Goal: Task Accomplishment & Management: Manage account settings

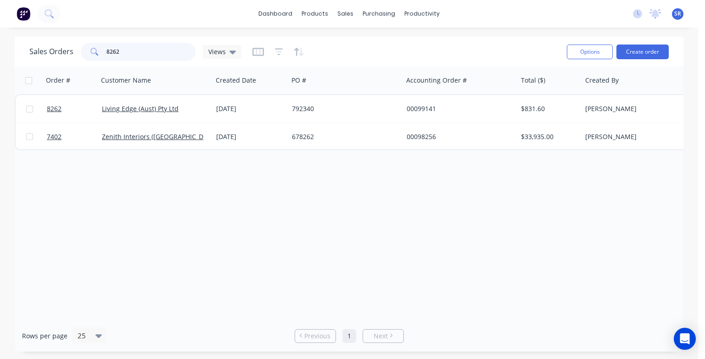
click at [128, 54] on input "8262" at bounding box center [152, 52] width 90 height 18
type input "8"
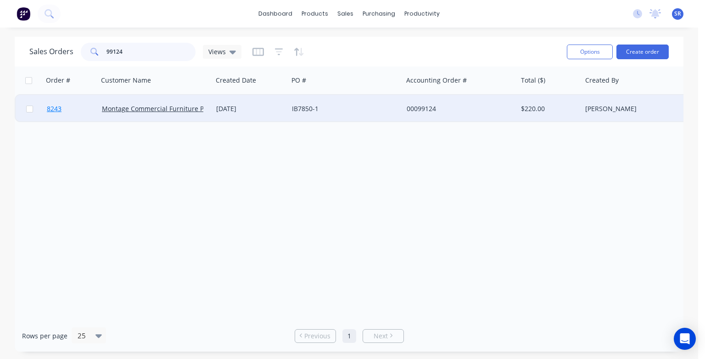
type input "99124"
click at [57, 112] on span "8243" at bounding box center [54, 108] width 15 height 9
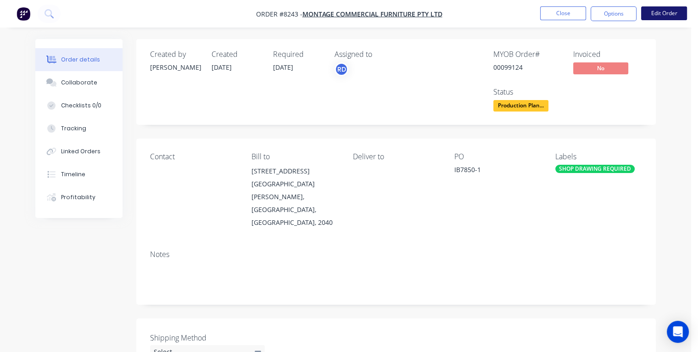
click at [648, 17] on button "Edit Order" at bounding box center [664, 13] width 46 height 14
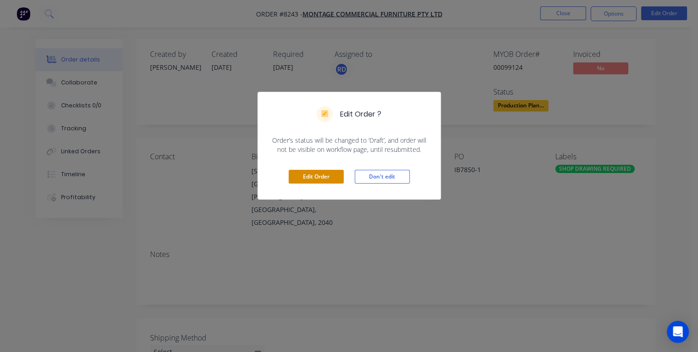
click at [326, 177] on button "Edit Order" at bounding box center [316, 177] width 55 height 14
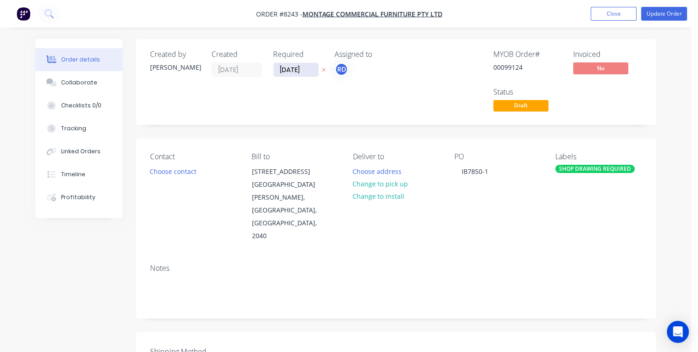
click at [307, 69] on input "[DATE]" at bounding box center [296, 70] width 45 height 14
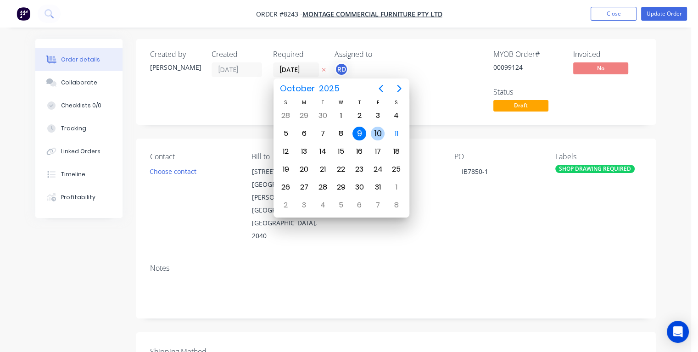
click at [380, 132] on div "10" at bounding box center [378, 134] width 14 height 14
type input "[DATE]"
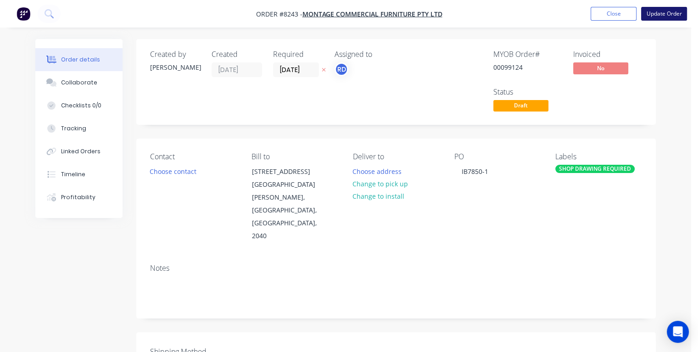
click at [667, 15] on button "Update Order" at bounding box center [664, 14] width 46 height 14
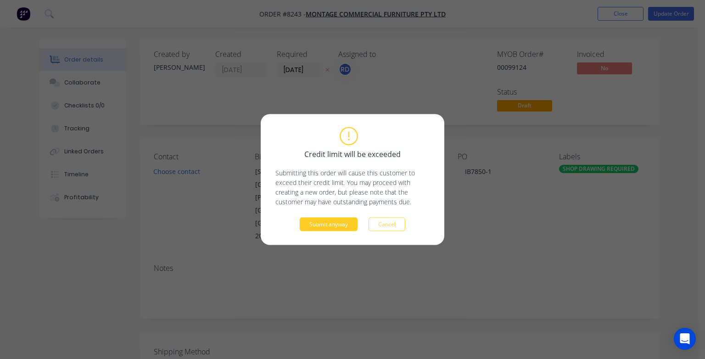
click at [315, 225] on button "Submit anyway" at bounding box center [329, 225] width 58 height 14
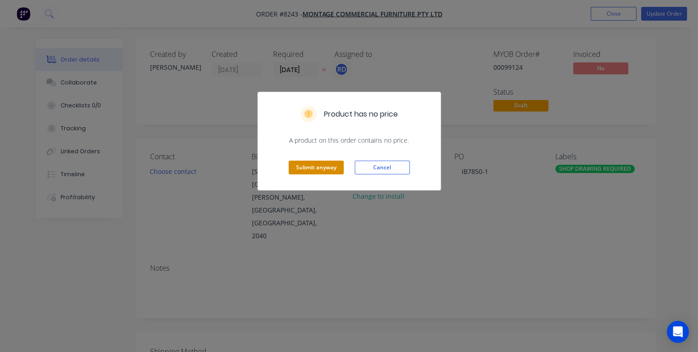
click at [300, 166] on button "Submit anyway" at bounding box center [316, 168] width 55 height 14
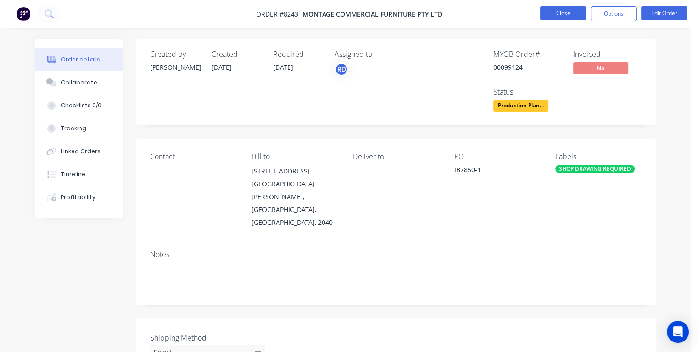
click at [559, 10] on button "Close" at bounding box center [563, 13] width 46 height 14
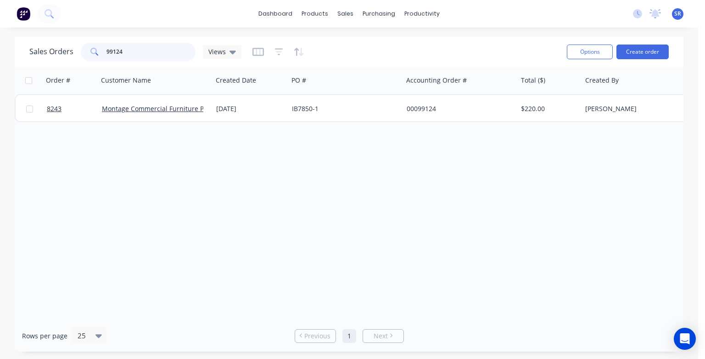
click at [131, 49] on input "99124" at bounding box center [152, 52] width 90 height 18
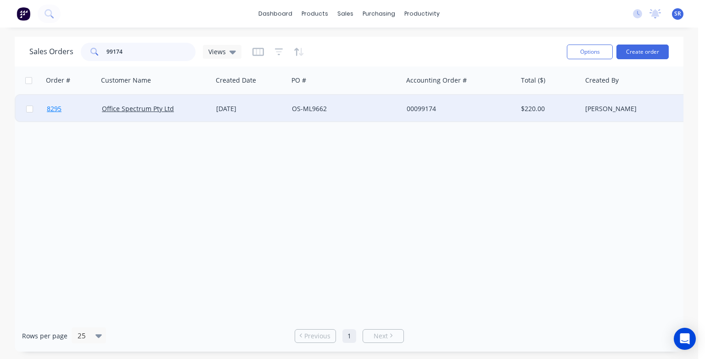
type input "99174"
click at [58, 111] on span "8295" at bounding box center [54, 108] width 15 height 9
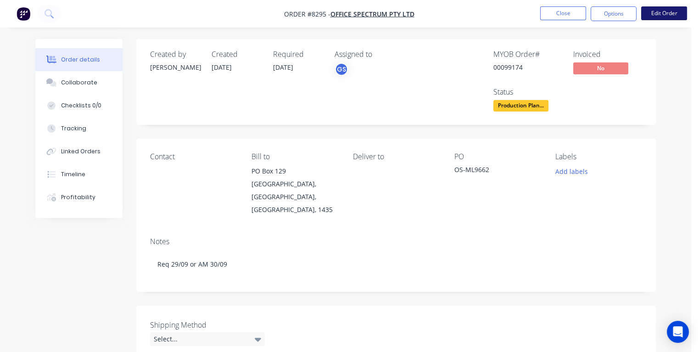
click at [662, 14] on button "Edit Order" at bounding box center [664, 13] width 46 height 14
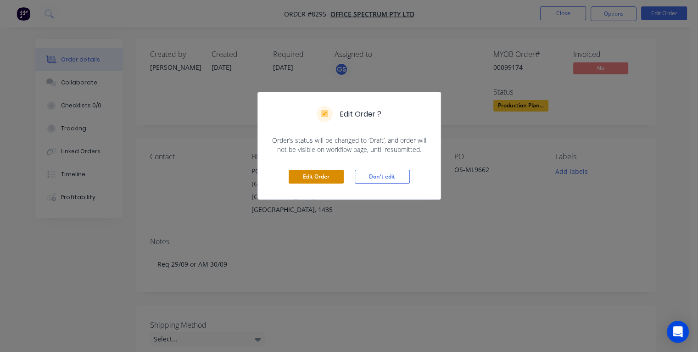
click at [298, 173] on button "Edit Order" at bounding box center [316, 177] width 55 height 14
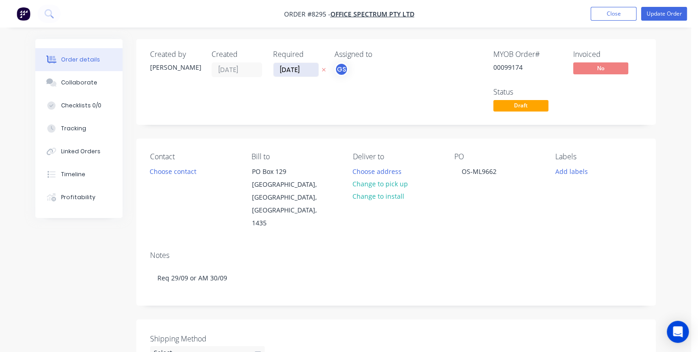
click at [312, 68] on input "[DATE]" at bounding box center [296, 70] width 45 height 14
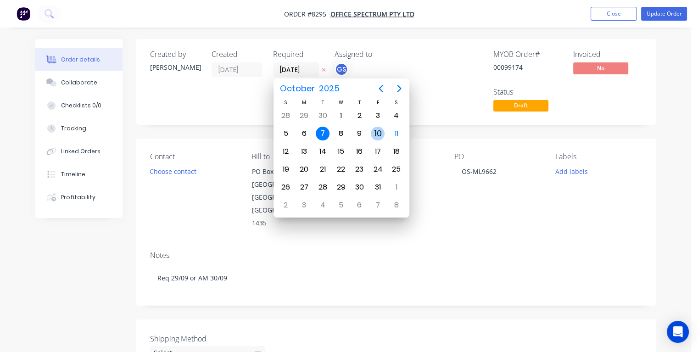
click at [377, 132] on div "10" at bounding box center [378, 134] width 14 height 14
type input "[DATE]"
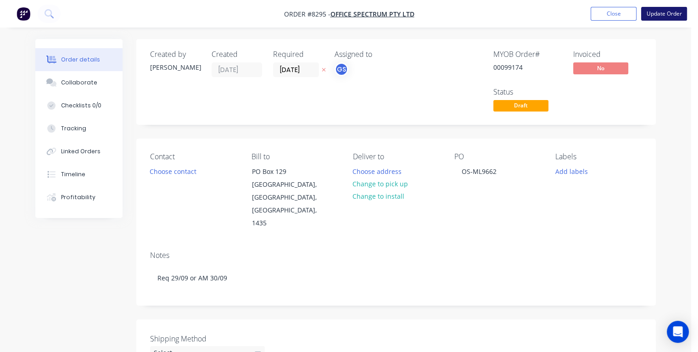
click at [669, 12] on button "Update Order" at bounding box center [664, 14] width 46 height 14
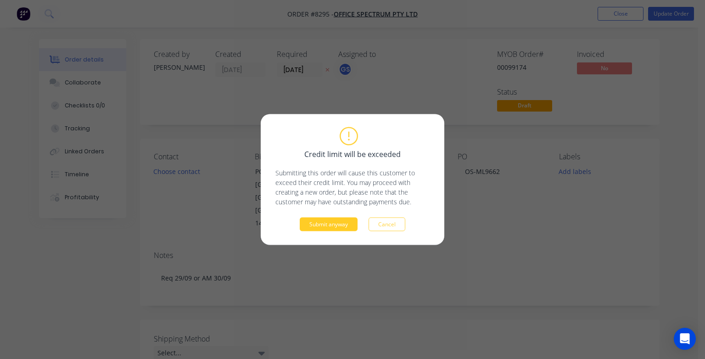
click at [336, 227] on button "Submit anyway" at bounding box center [329, 225] width 58 height 14
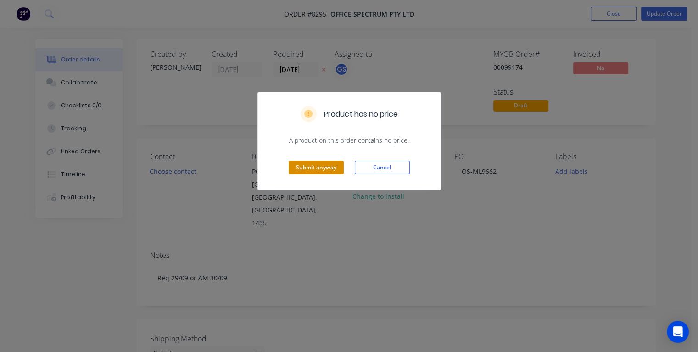
click at [311, 170] on button "Submit anyway" at bounding box center [316, 168] width 55 height 14
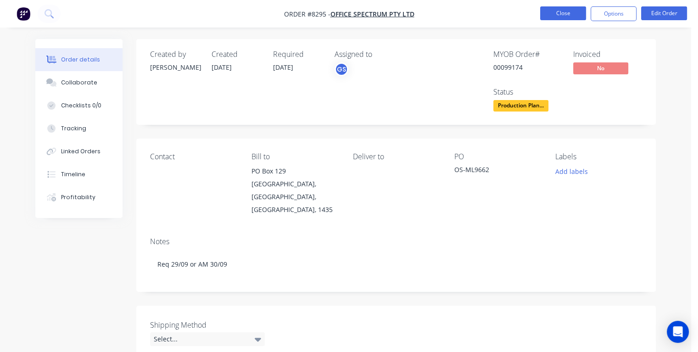
drag, startPoint x: 571, startPoint y: 5, endPoint x: 568, endPoint y: 8, distance: 4.9
click at [571, 6] on nav "Order #8295 - Office Spectrum Pty Ltd Close Options Edit Order" at bounding box center [349, 14] width 698 height 28
click at [563, 12] on button "Close" at bounding box center [563, 13] width 46 height 14
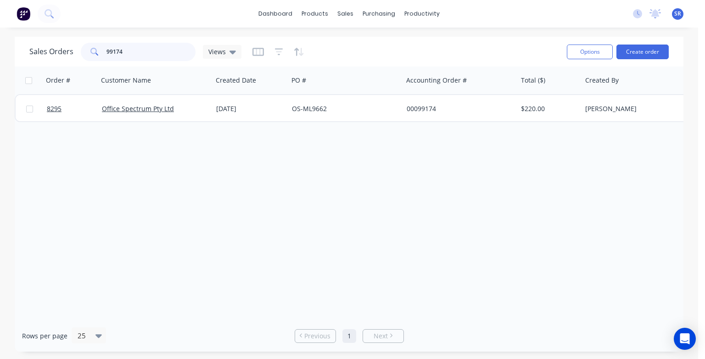
click at [146, 51] on input "99174" at bounding box center [152, 52] width 90 height 18
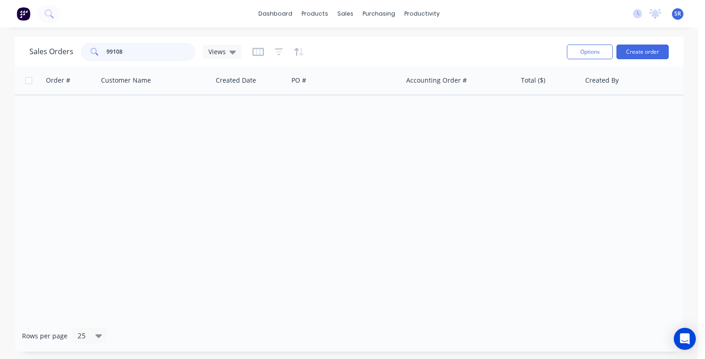
drag, startPoint x: 127, startPoint y: 49, endPoint x: 96, endPoint y: 55, distance: 32.2
click at [96, 55] on div "99108" at bounding box center [138, 52] width 115 height 18
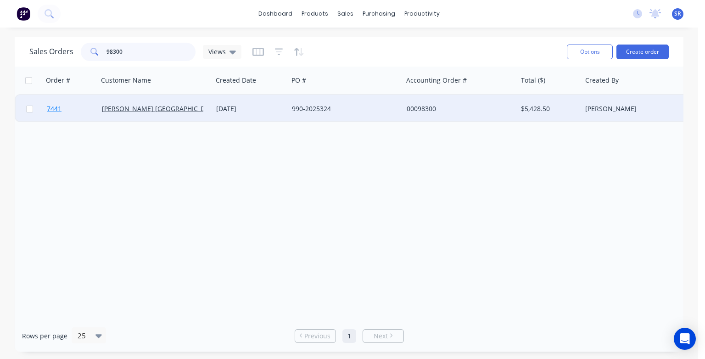
type input "98300"
click at [52, 111] on span "7441" at bounding box center [54, 108] width 15 height 9
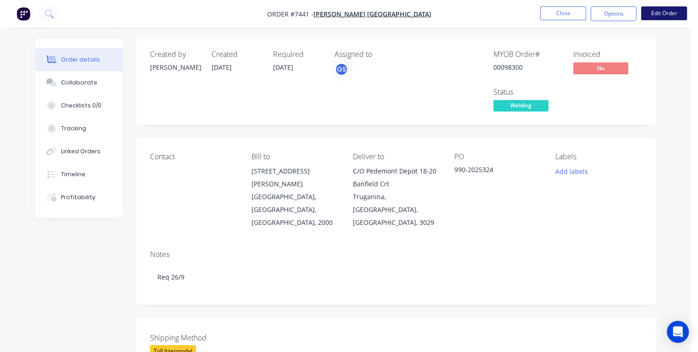
click at [652, 17] on button "Edit Order" at bounding box center [664, 13] width 46 height 14
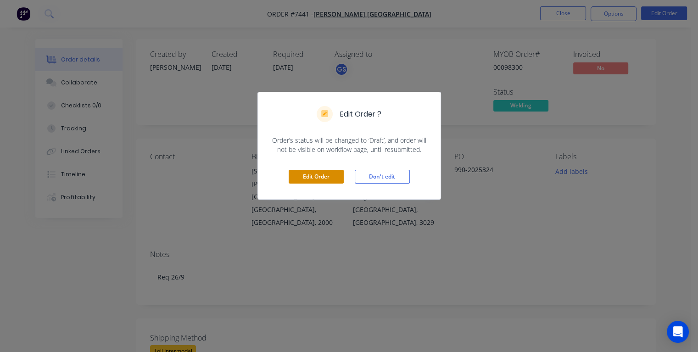
click at [310, 174] on button "Edit Order" at bounding box center [316, 177] width 55 height 14
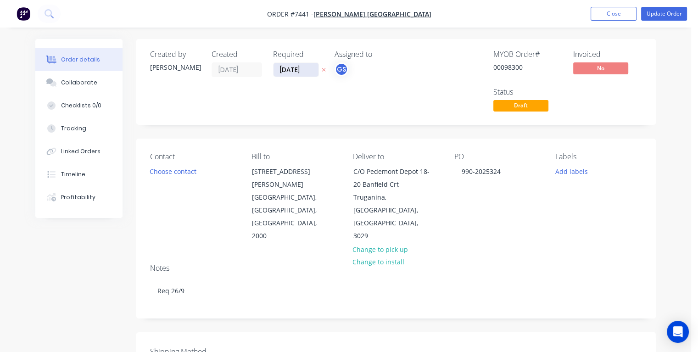
click at [312, 68] on input "[DATE]" at bounding box center [296, 70] width 45 height 14
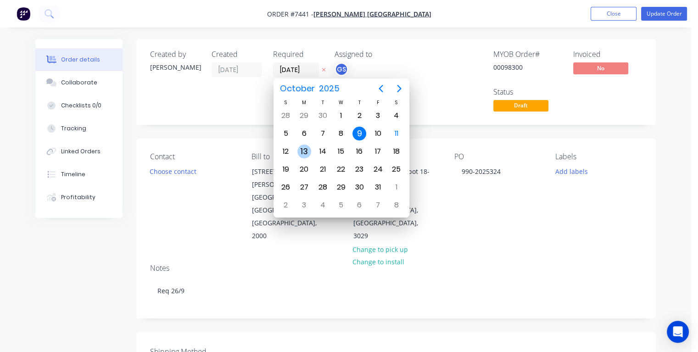
click at [301, 152] on div "13" at bounding box center [305, 152] width 14 height 14
type input "[DATE]"
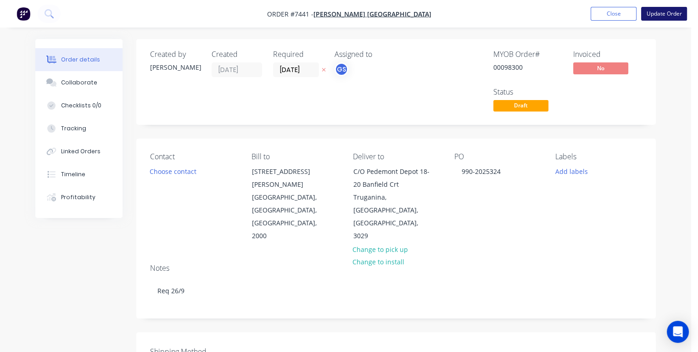
click at [658, 14] on button "Update Order" at bounding box center [664, 14] width 46 height 14
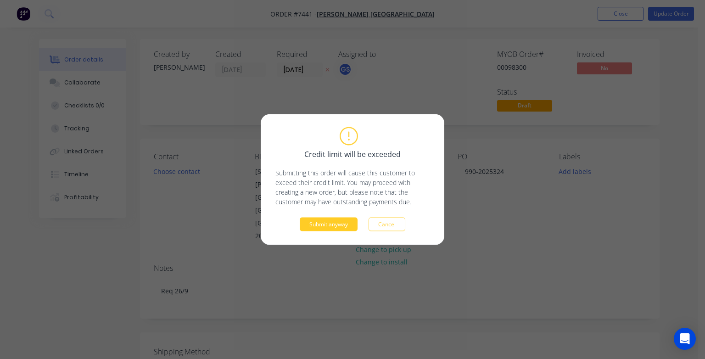
click at [329, 228] on button "Submit anyway" at bounding box center [329, 225] width 58 height 14
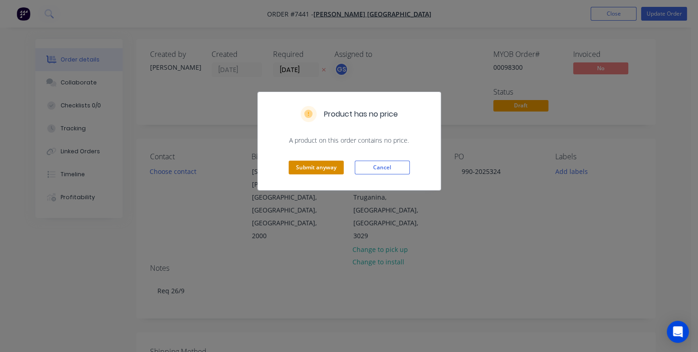
click at [329, 168] on button "Submit anyway" at bounding box center [316, 168] width 55 height 14
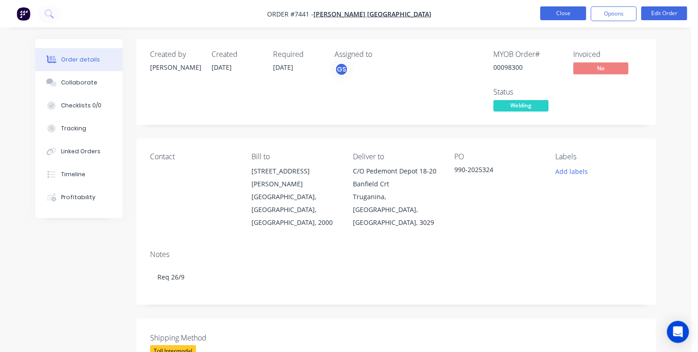
click at [556, 10] on button "Close" at bounding box center [563, 13] width 46 height 14
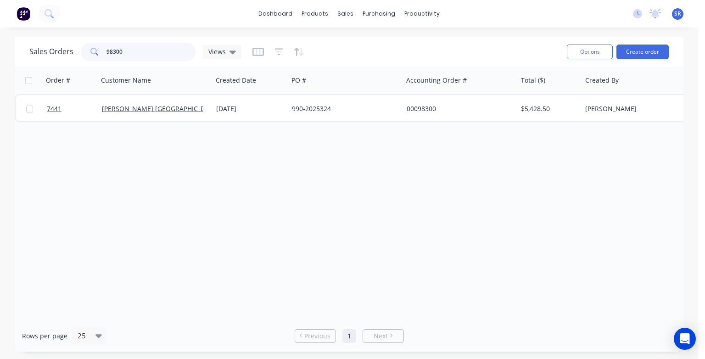
click at [130, 52] on input "98300" at bounding box center [152, 52] width 90 height 18
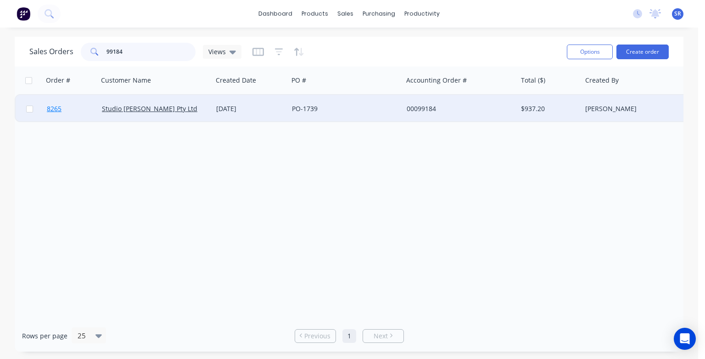
type input "99184"
click at [55, 109] on span "8265" at bounding box center [54, 108] width 15 height 9
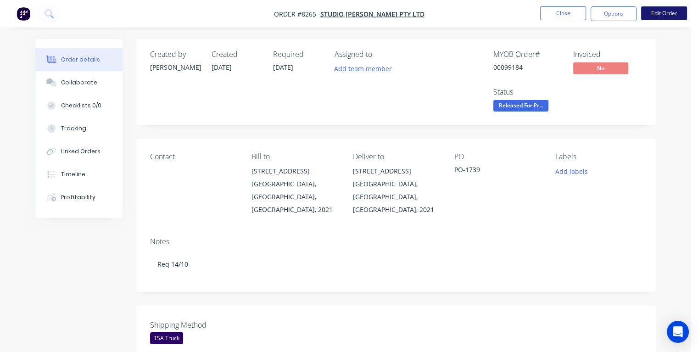
click at [665, 13] on button "Edit Order" at bounding box center [664, 13] width 46 height 14
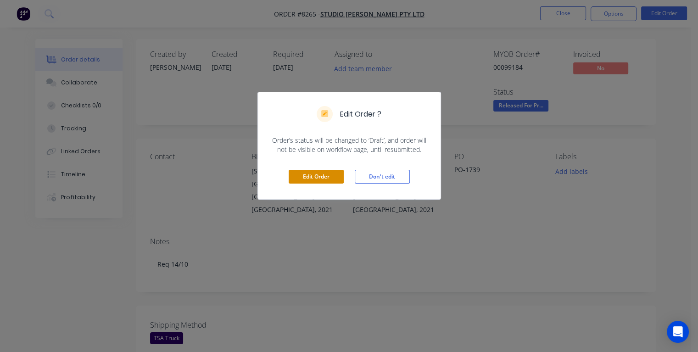
click at [308, 174] on button "Edit Order" at bounding box center [316, 177] width 55 height 14
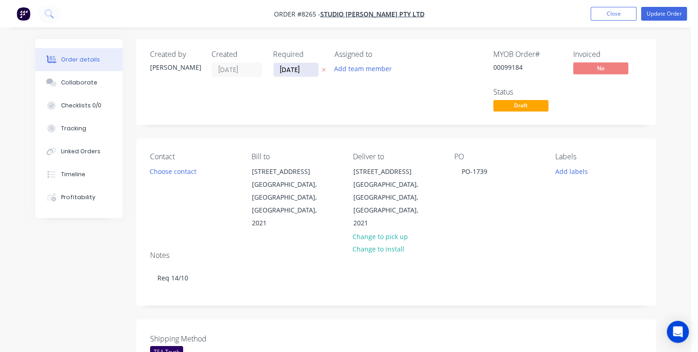
click at [304, 68] on input "[DATE]" at bounding box center [296, 70] width 45 height 14
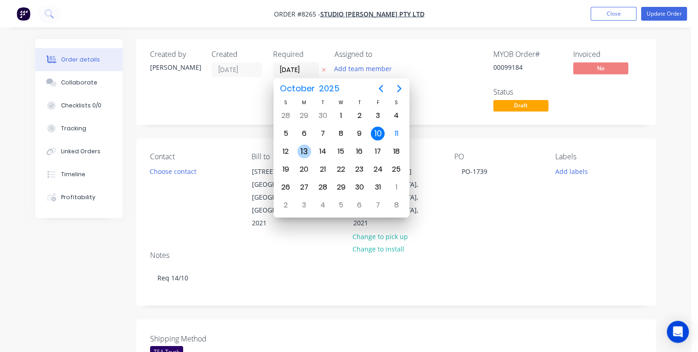
click at [299, 148] on div "13" at bounding box center [305, 152] width 14 height 14
type input "[DATE]"
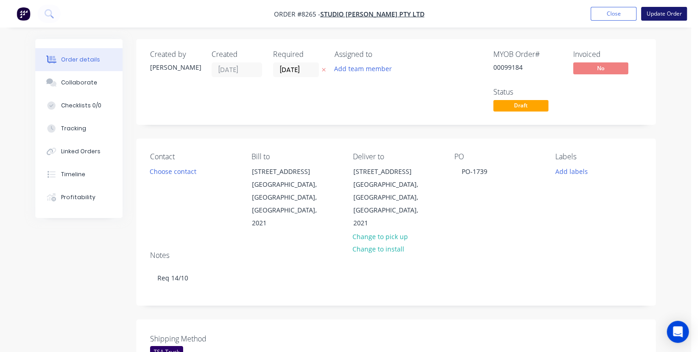
click at [665, 13] on button "Update Order" at bounding box center [664, 14] width 46 height 14
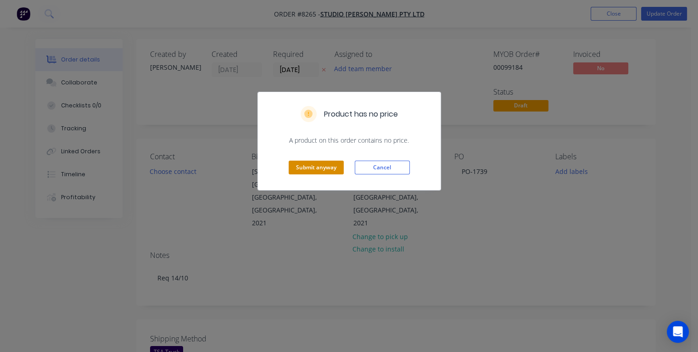
click at [324, 166] on button "Submit anyway" at bounding box center [316, 168] width 55 height 14
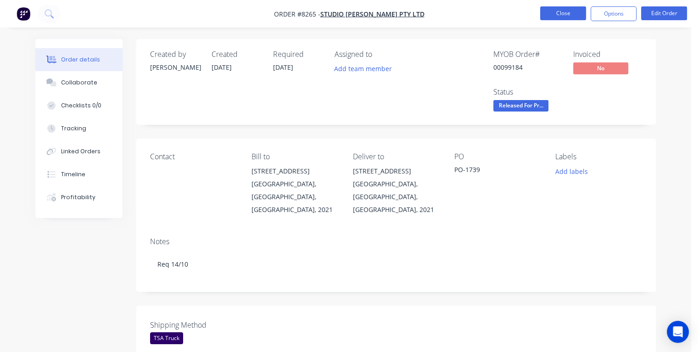
click at [568, 15] on button "Close" at bounding box center [563, 13] width 46 height 14
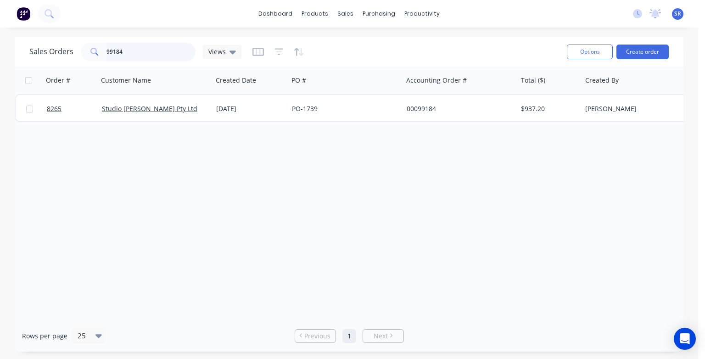
click at [130, 50] on input "99184" at bounding box center [152, 52] width 90 height 18
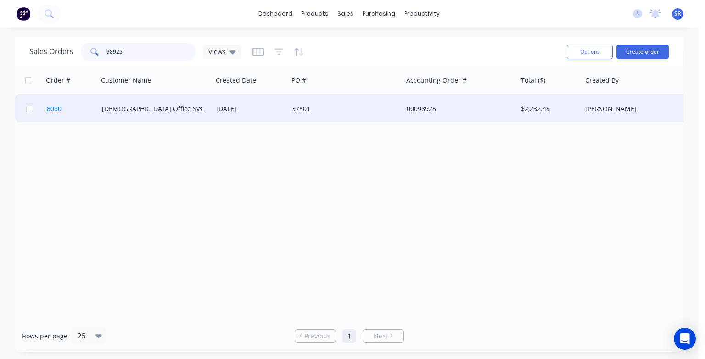
type input "98925"
click at [56, 111] on span "8080" at bounding box center [54, 108] width 15 height 9
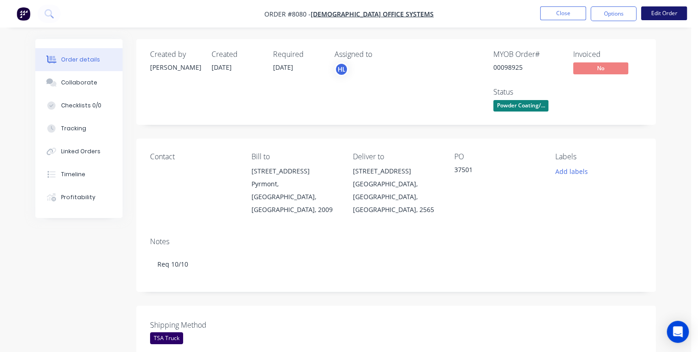
click at [660, 12] on button "Edit Order" at bounding box center [664, 13] width 46 height 14
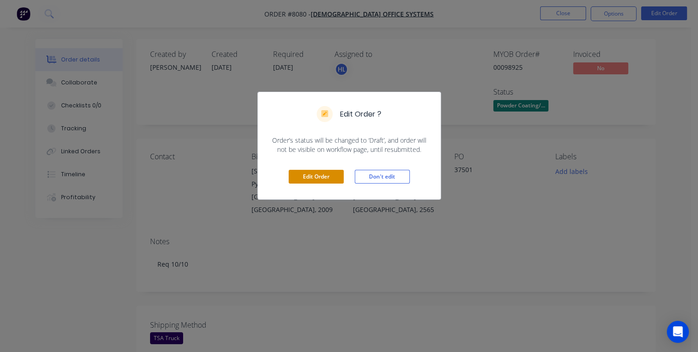
click at [325, 177] on button "Edit Order" at bounding box center [316, 177] width 55 height 14
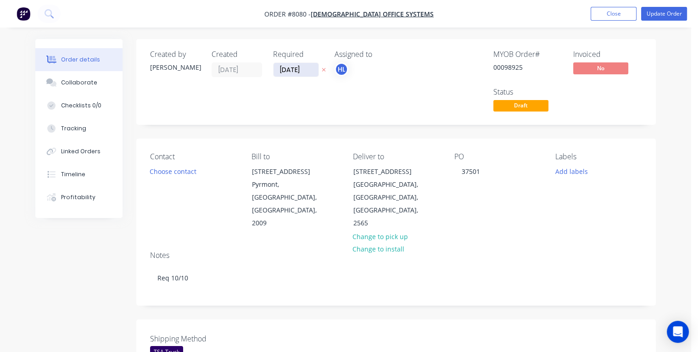
click at [308, 69] on input "[DATE]" at bounding box center [296, 70] width 45 height 14
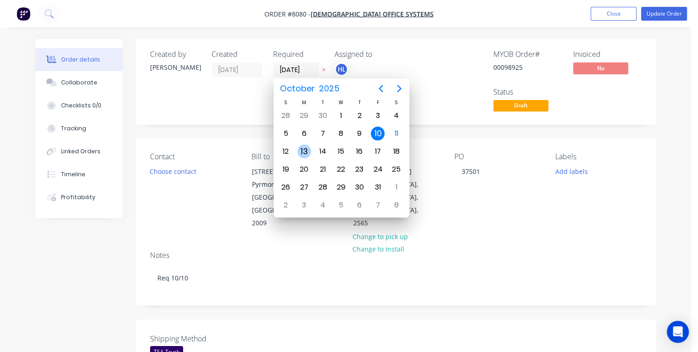
click at [307, 148] on div "13" at bounding box center [305, 152] width 14 height 14
type input "[DATE]"
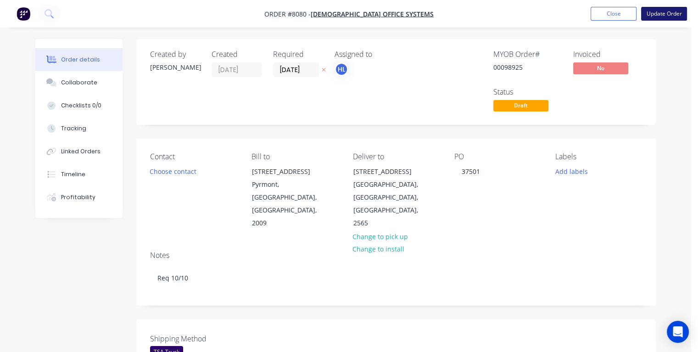
click at [660, 12] on button "Update Order" at bounding box center [664, 14] width 46 height 14
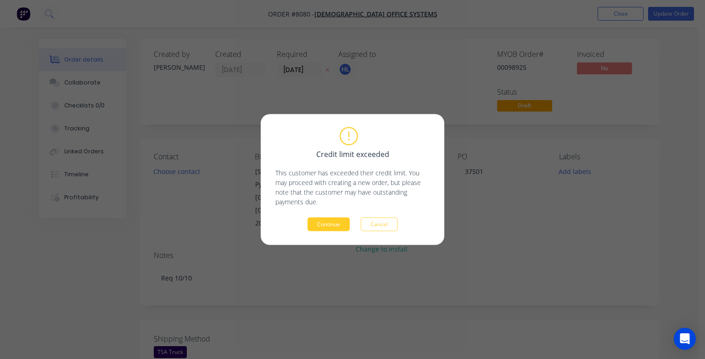
click at [327, 222] on button "Continue" at bounding box center [329, 225] width 42 height 14
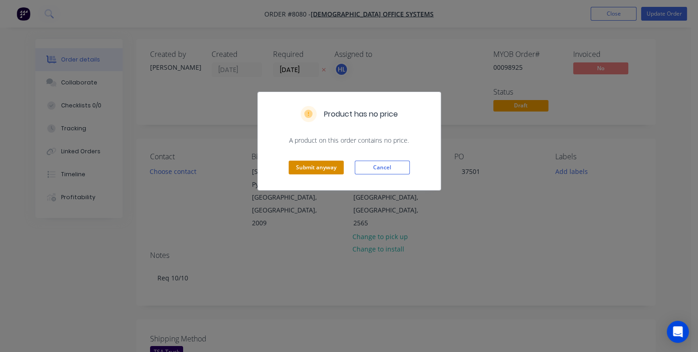
click at [320, 168] on button "Submit anyway" at bounding box center [316, 168] width 55 height 14
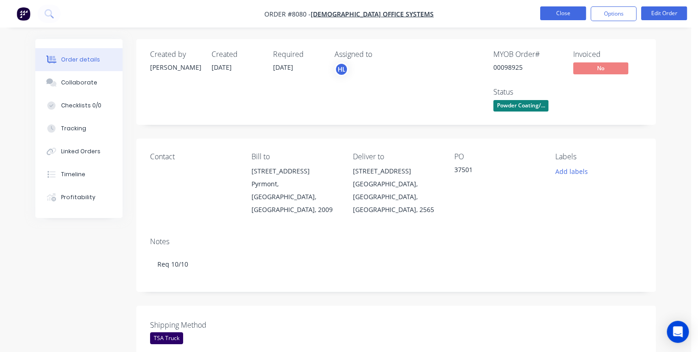
click at [544, 10] on button "Close" at bounding box center [563, 13] width 46 height 14
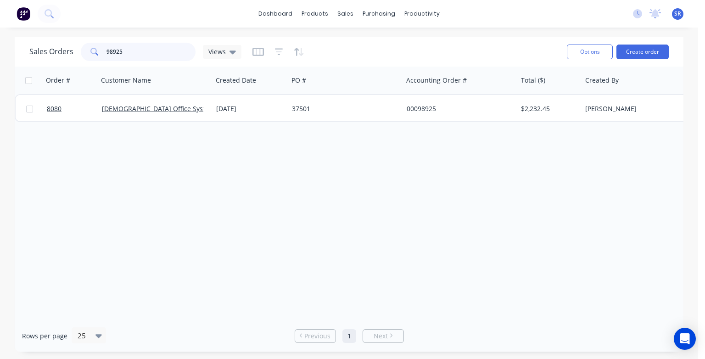
click at [130, 49] on input "98925" at bounding box center [152, 52] width 90 height 18
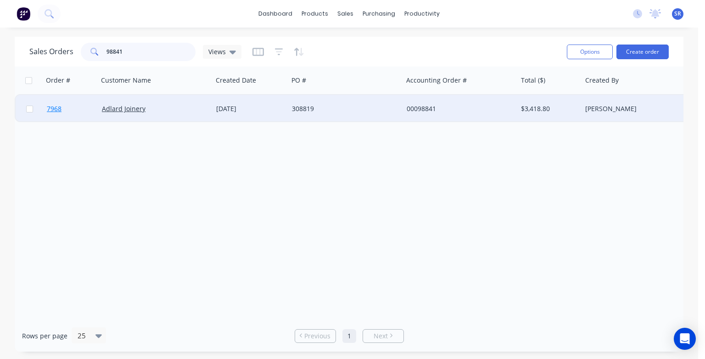
type input "98841"
click at [53, 109] on span "7968" at bounding box center [54, 108] width 15 height 9
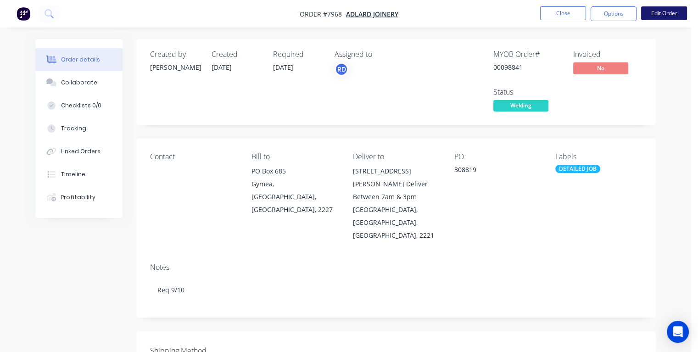
click at [658, 11] on button "Edit Order" at bounding box center [664, 13] width 46 height 14
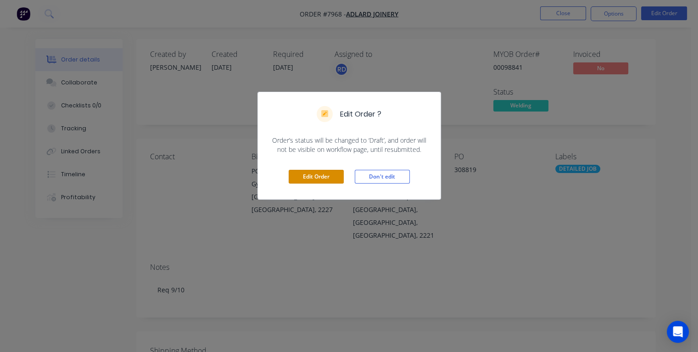
click at [315, 178] on button "Edit Order" at bounding box center [316, 177] width 55 height 14
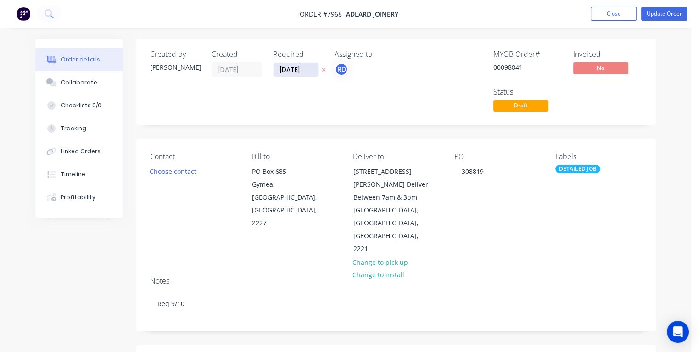
click at [307, 69] on input "[DATE]" at bounding box center [296, 70] width 45 height 14
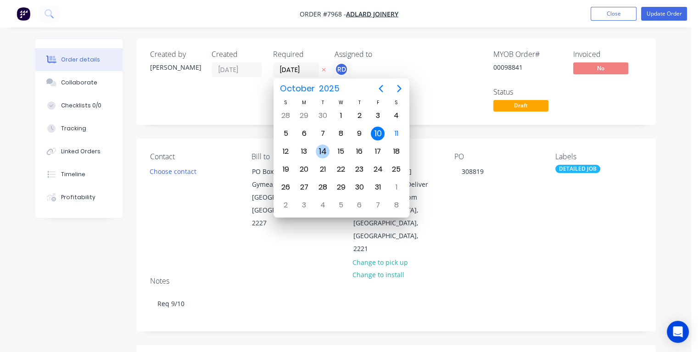
click at [326, 148] on div "14" at bounding box center [323, 152] width 14 height 14
type input "[DATE]"
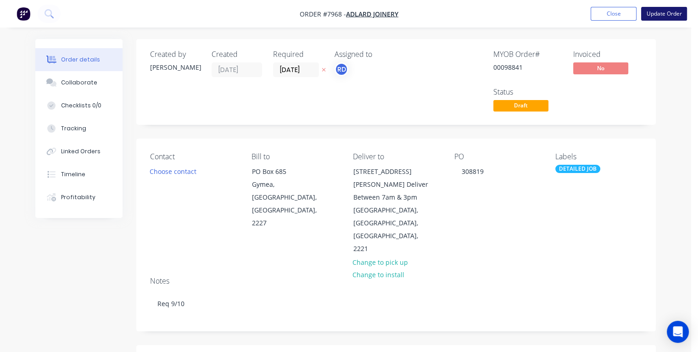
click at [659, 15] on button "Update Order" at bounding box center [664, 14] width 46 height 14
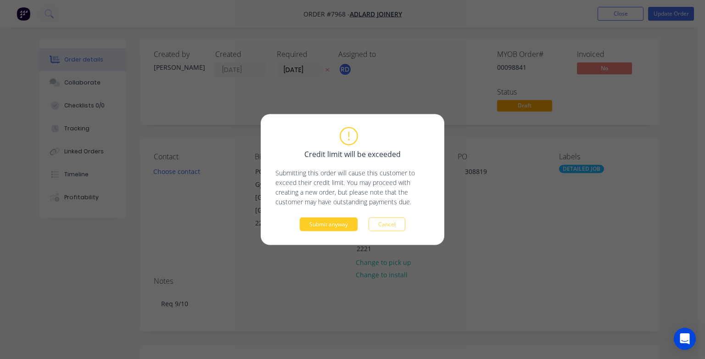
click at [323, 225] on button "Submit anyway" at bounding box center [329, 225] width 58 height 14
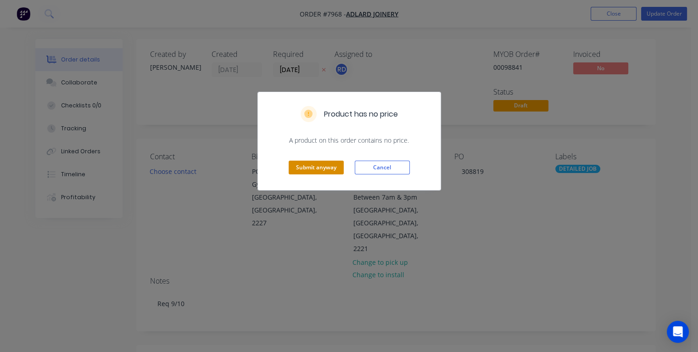
click at [305, 167] on button "Submit anyway" at bounding box center [316, 168] width 55 height 14
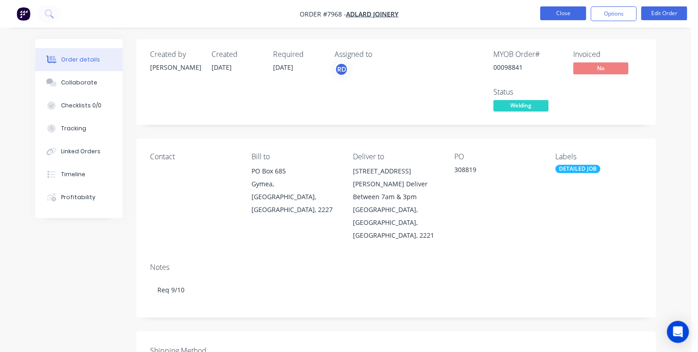
click at [557, 12] on button "Close" at bounding box center [563, 13] width 46 height 14
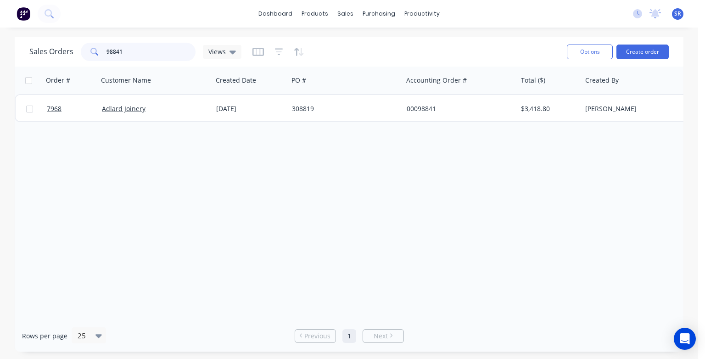
click at [132, 52] on input "98841" at bounding box center [152, 52] width 90 height 18
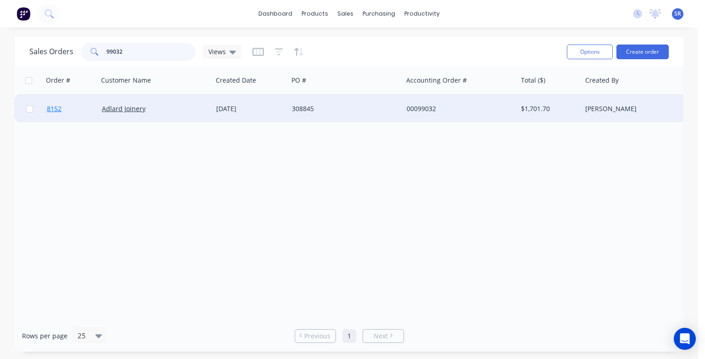
type input "99032"
click at [55, 109] on span "8152" at bounding box center [54, 108] width 15 height 9
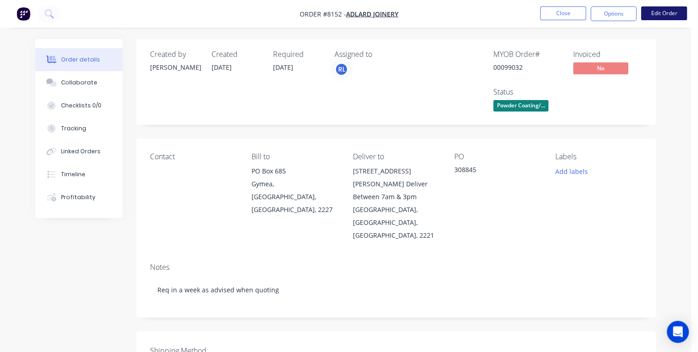
click at [667, 11] on button "Edit Order" at bounding box center [664, 13] width 46 height 14
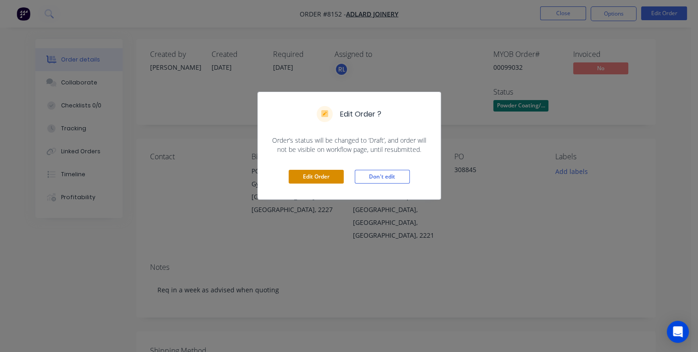
click at [326, 176] on button "Edit Order" at bounding box center [316, 177] width 55 height 14
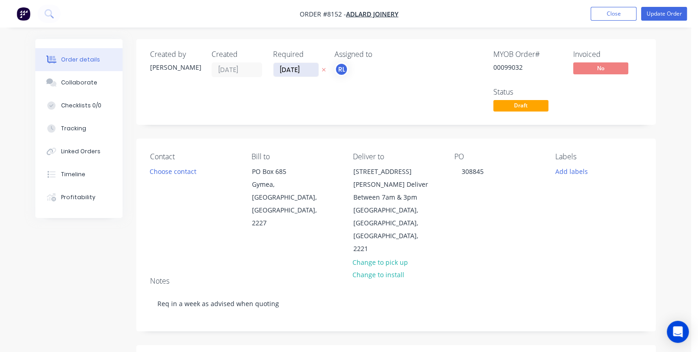
click at [305, 67] on input "[DATE]" at bounding box center [296, 70] width 45 height 14
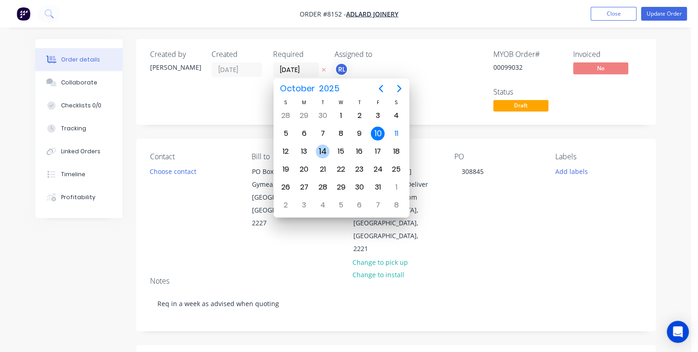
click at [329, 148] on div "14" at bounding box center [323, 152] width 14 height 14
type input "[DATE]"
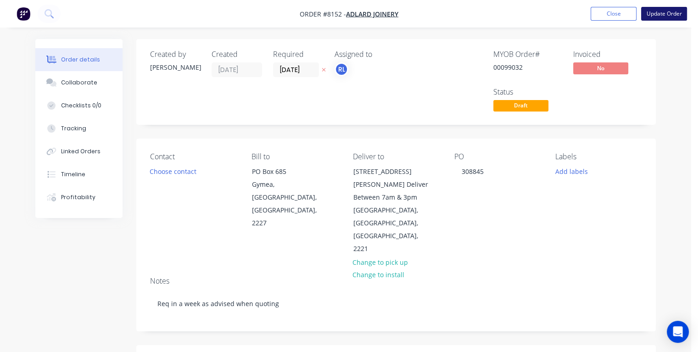
click at [671, 18] on button "Update Order" at bounding box center [664, 14] width 46 height 14
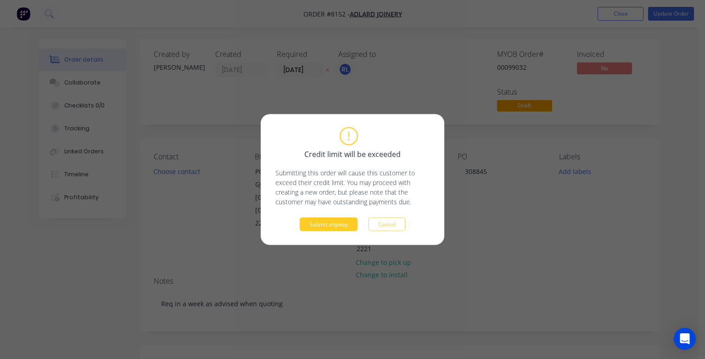
click at [337, 223] on button "Submit anyway" at bounding box center [329, 225] width 58 height 14
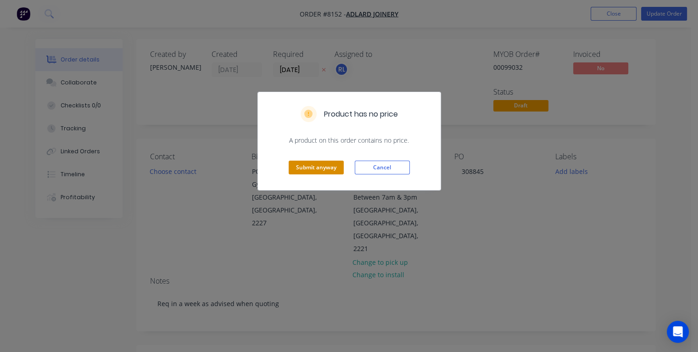
click at [319, 165] on button "Submit anyway" at bounding box center [316, 168] width 55 height 14
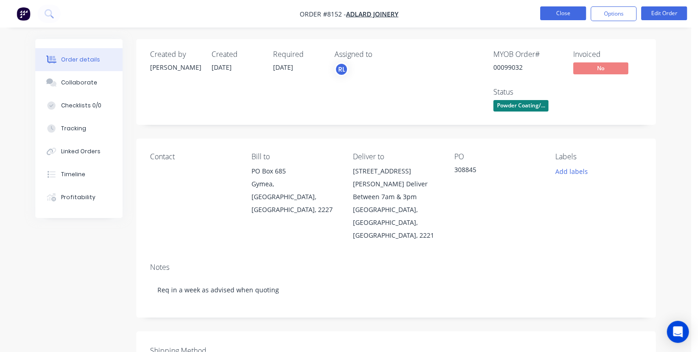
click at [546, 9] on button "Close" at bounding box center [563, 13] width 46 height 14
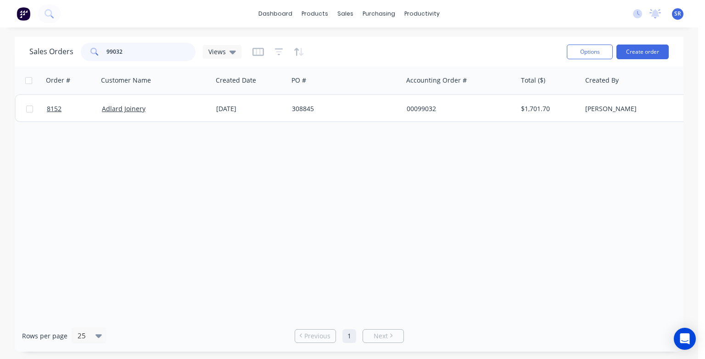
click at [123, 48] on input "99032" at bounding box center [152, 52] width 90 height 18
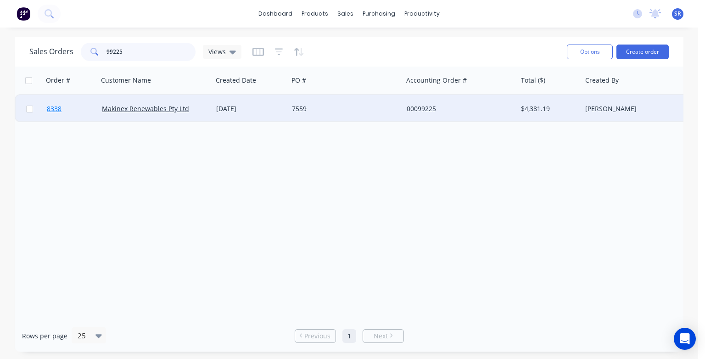
type input "99225"
click at [51, 108] on span "8338" at bounding box center [54, 108] width 15 height 9
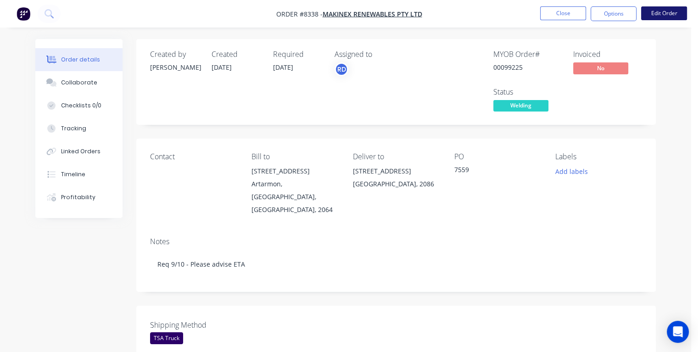
click at [658, 9] on button "Edit Order" at bounding box center [664, 13] width 46 height 14
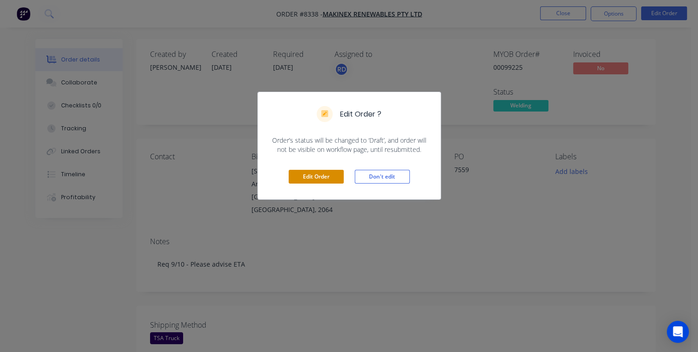
click at [311, 176] on button "Edit Order" at bounding box center [316, 177] width 55 height 14
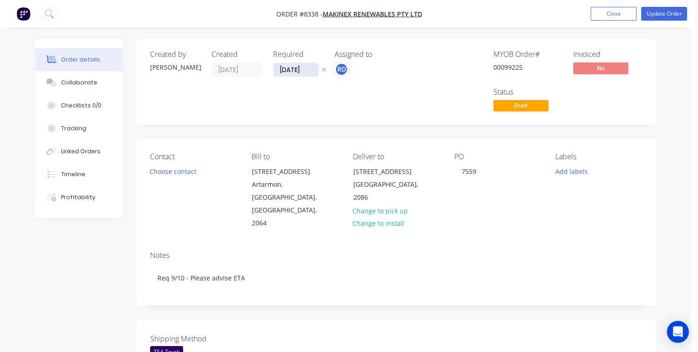
click at [304, 67] on input "[DATE]" at bounding box center [296, 70] width 45 height 14
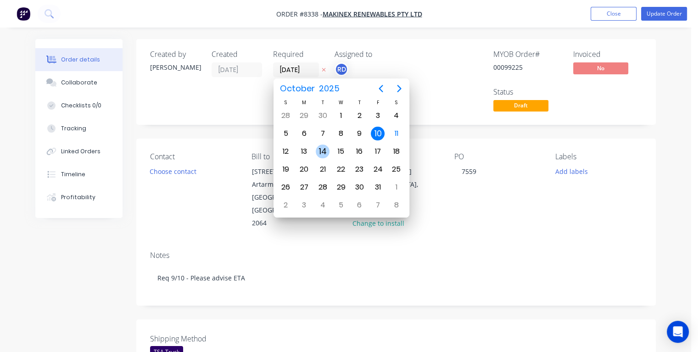
click at [324, 153] on div "14" at bounding box center [323, 152] width 14 height 14
type input "[DATE]"
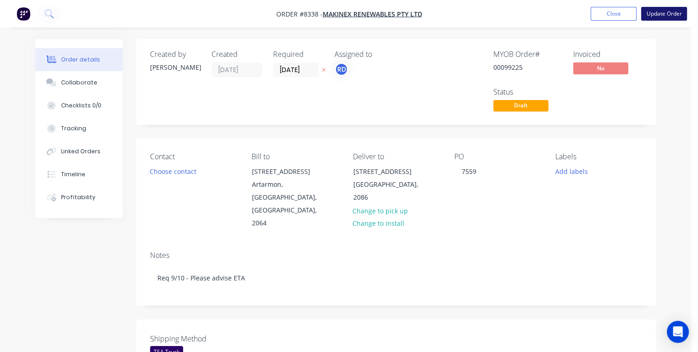
click at [656, 11] on button "Update Order" at bounding box center [664, 14] width 46 height 14
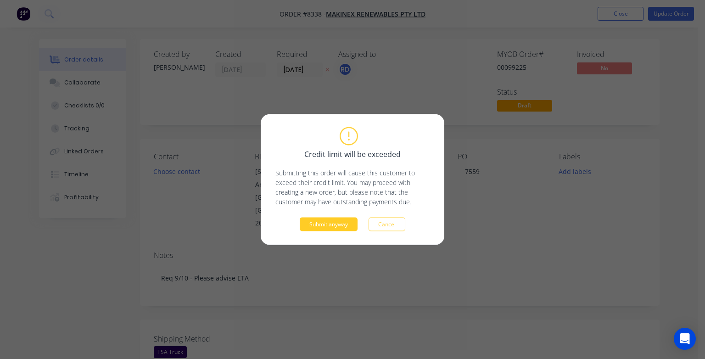
click at [313, 225] on button "Submit anyway" at bounding box center [329, 225] width 58 height 14
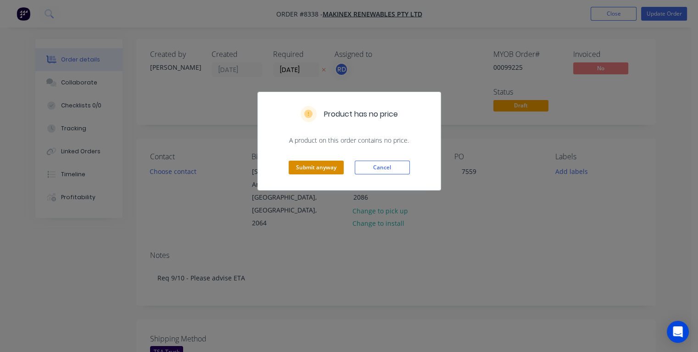
click at [304, 168] on button "Submit anyway" at bounding box center [316, 168] width 55 height 14
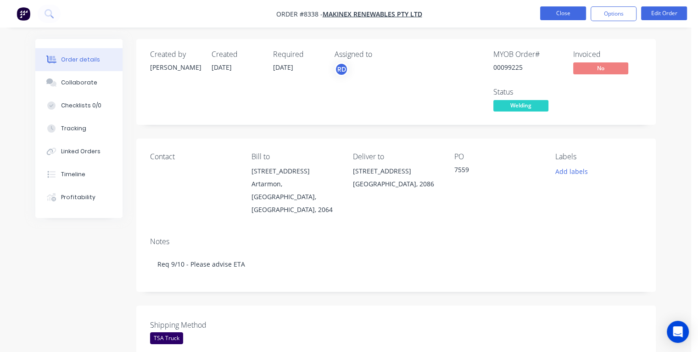
click at [553, 10] on button "Close" at bounding box center [563, 13] width 46 height 14
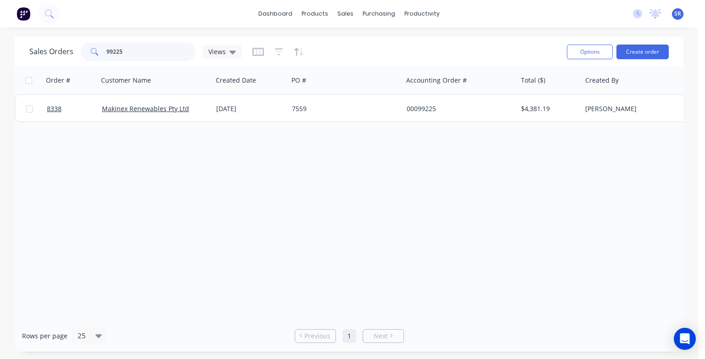
click at [132, 52] on input "99225" at bounding box center [152, 52] width 90 height 18
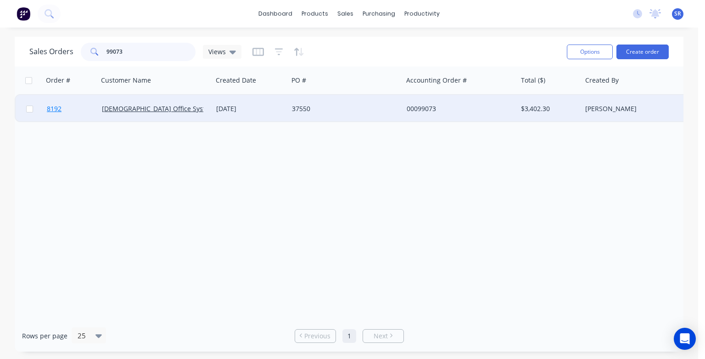
type input "99073"
click at [57, 109] on span "8192" at bounding box center [54, 108] width 15 height 9
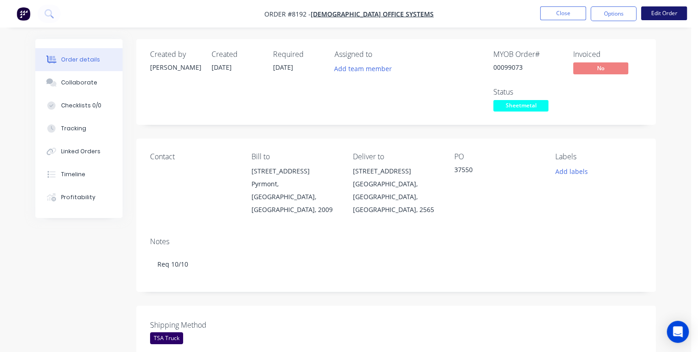
click at [674, 16] on button "Edit Order" at bounding box center [664, 13] width 46 height 14
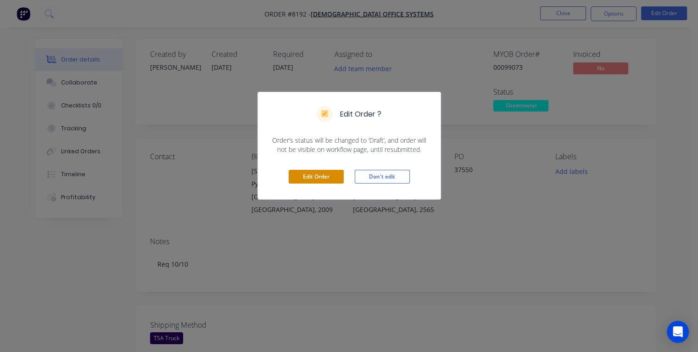
click at [326, 179] on button "Edit Order" at bounding box center [316, 177] width 55 height 14
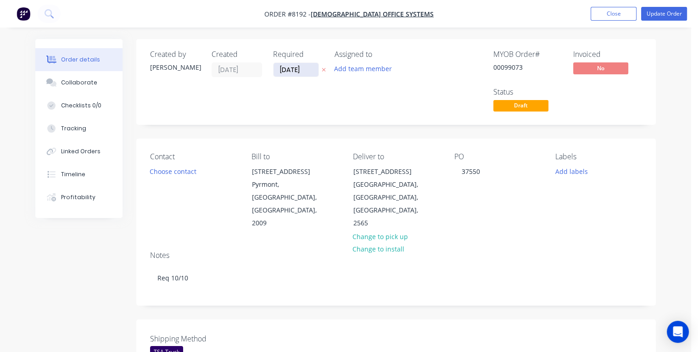
click at [316, 69] on input "[DATE]" at bounding box center [296, 70] width 45 height 14
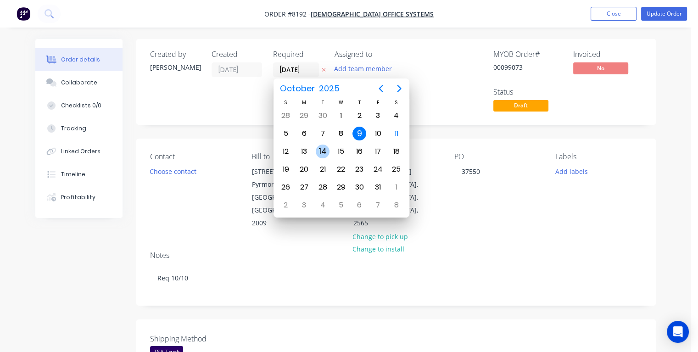
click at [322, 148] on div "14" at bounding box center [323, 152] width 14 height 14
type input "[DATE]"
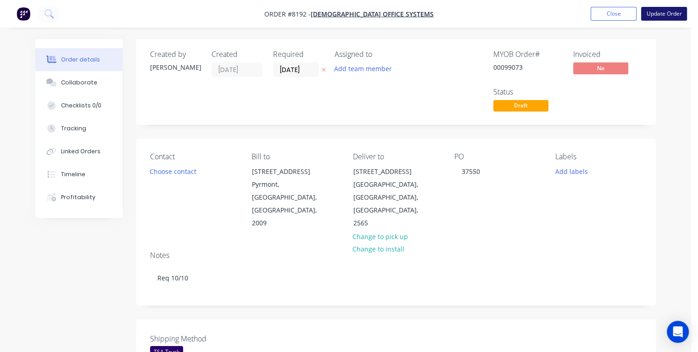
click at [669, 9] on button "Update Order" at bounding box center [664, 14] width 46 height 14
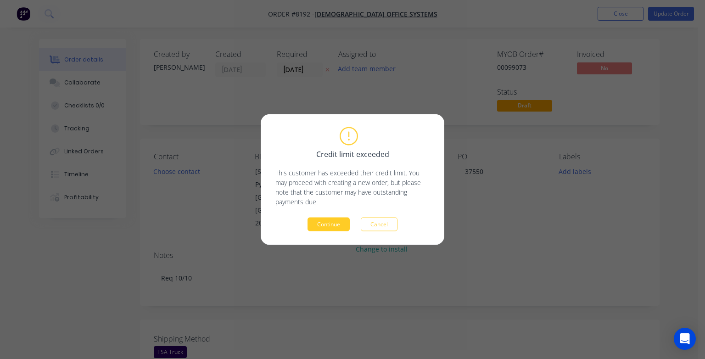
click at [327, 222] on button "Continue" at bounding box center [329, 225] width 42 height 14
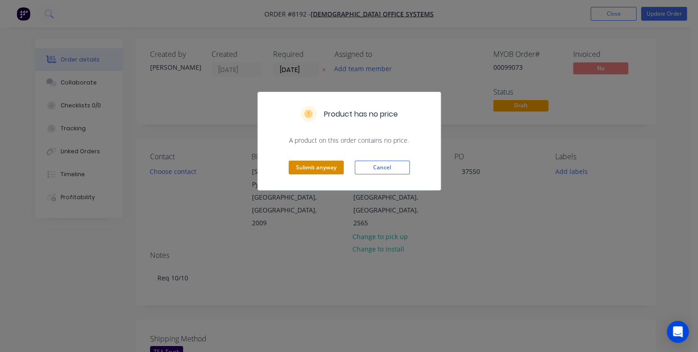
click at [312, 168] on button "Submit anyway" at bounding box center [316, 168] width 55 height 14
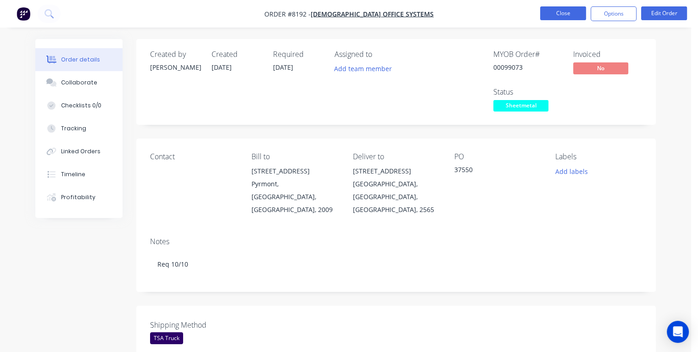
click at [558, 14] on button "Close" at bounding box center [563, 13] width 46 height 14
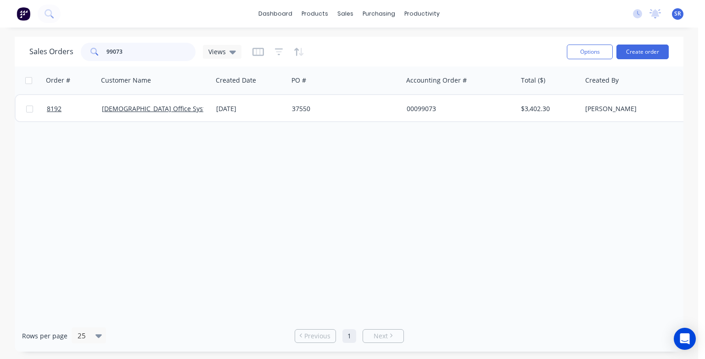
drag, startPoint x: 125, startPoint y: 50, endPoint x: 139, endPoint y: 54, distance: 14.8
click at [125, 50] on input "99073" at bounding box center [152, 52] width 90 height 18
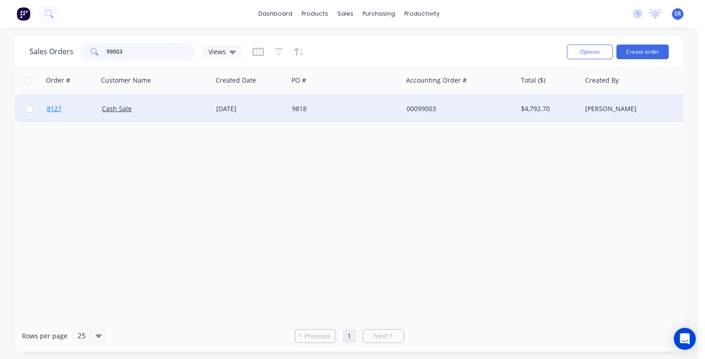
type input "99003"
click at [55, 109] on span "8127" at bounding box center [54, 108] width 15 height 9
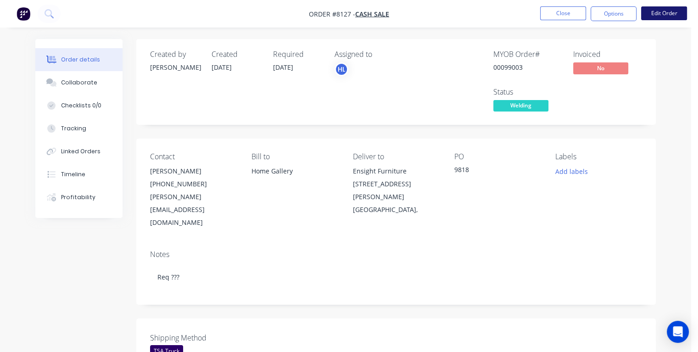
click at [663, 14] on button "Edit Order" at bounding box center [664, 13] width 46 height 14
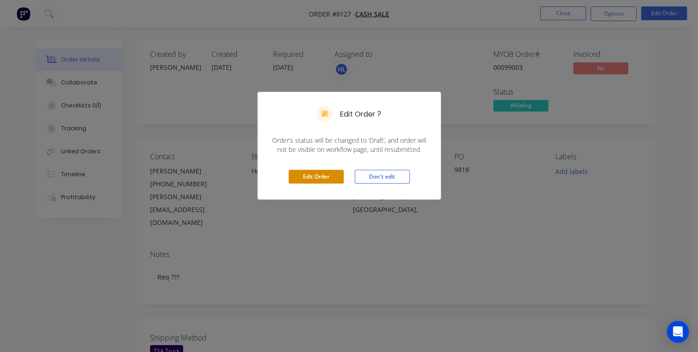
click at [309, 172] on button "Edit Order" at bounding box center [316, 177] width 55 height 14
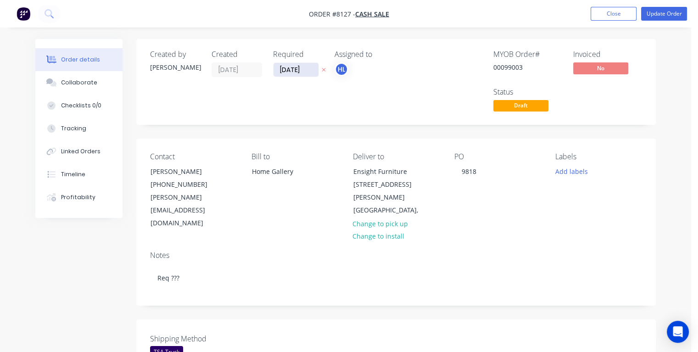
click at [308, 70] on input "[DATE]" at bounding box center [296, 70] width 45 height 14
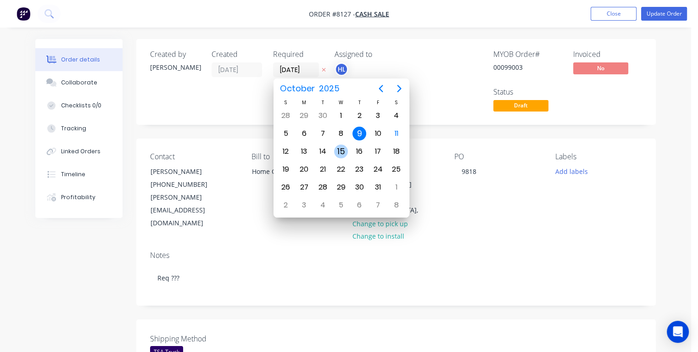
drag, startPoint x: 338, startPoint y: 151, endPoint x: 388, endPoint y: 146, distance: 49.8
click at [339, 151] on div "15" at bounding box center [341, 152] width 14 height 14
type input "[DATE]"
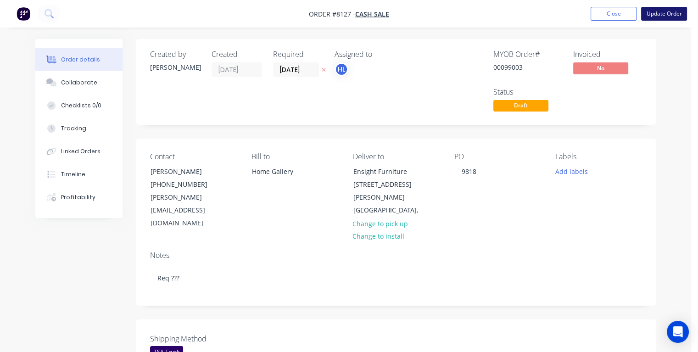
click at [669, 14] on button "Update Order" at bounding box center [664, 14] width 46 height 14
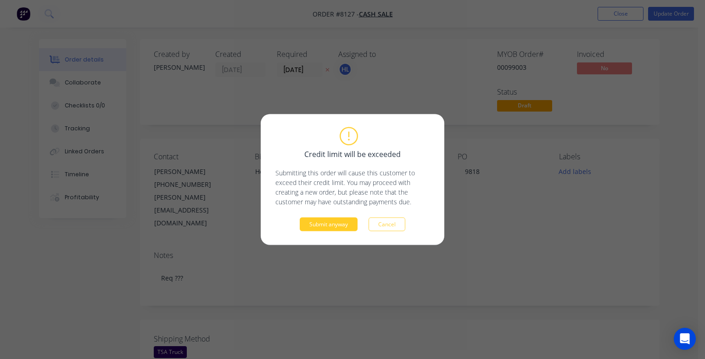
click at [327, 224] on button "Submit anyway" at bounding box center [329, 225] width 58 height 14
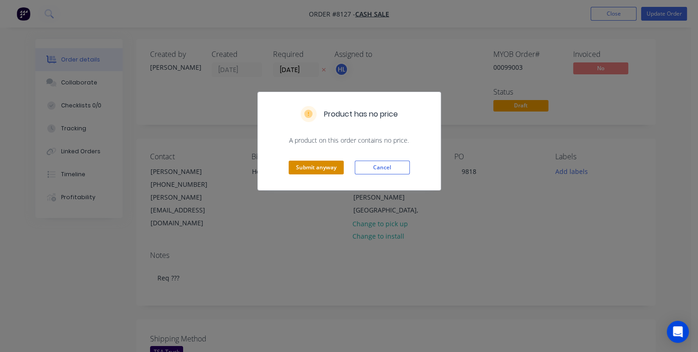
click at [320, 166] on button "Submit anyway" at bounding box center [316, 168] width 55 height 14
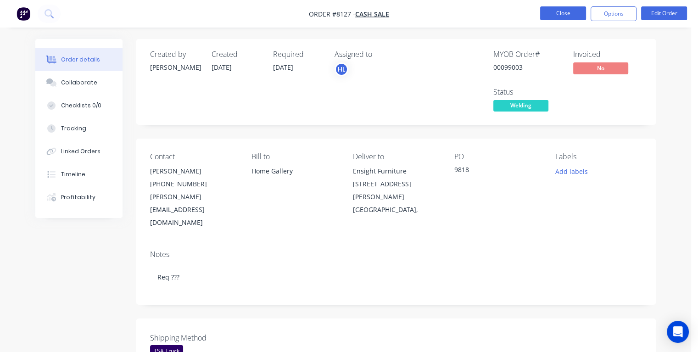
click at [551, 15] on button "Close" at bounding box center [563, 13] width 46 height 14
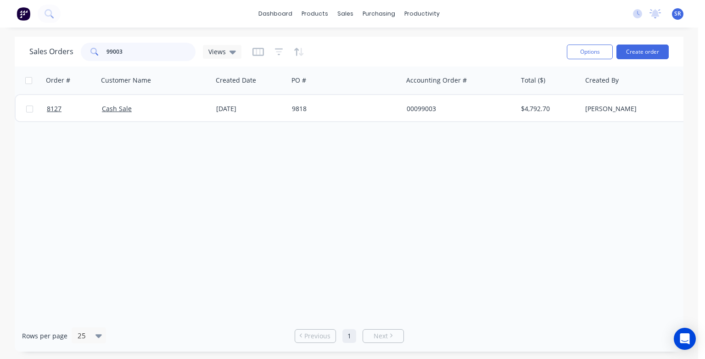
drag, startPoint x: 135, startPoint y: 48, endPoint x: 94, endPoint y: 53, distance: 41.2
click at [94, 53] on div "99003" at bounding box center [138, 52] width 115 height 18
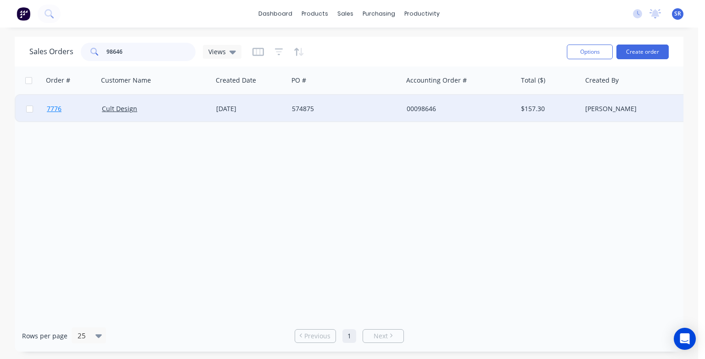
type input "98646"
click at [55, 109] on span "7776" at bounding box center [54, 108] width 15 height 9
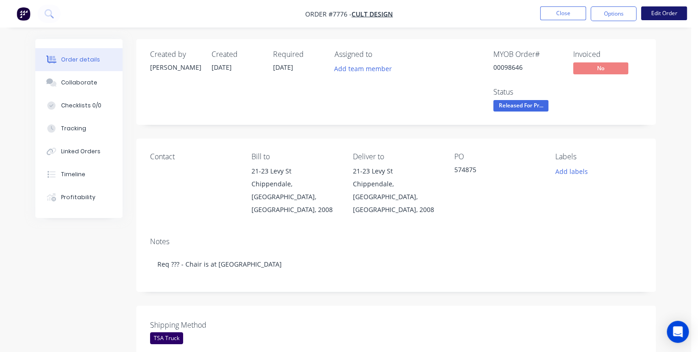
click at [656, 12] on button "Edit Order" at bounding box center [664, 13] width 46 height 14
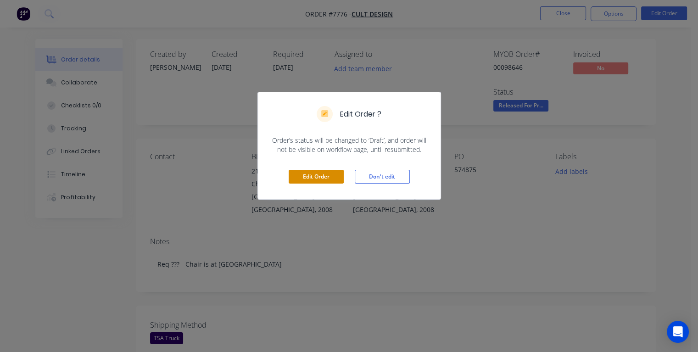
click at [310, 175] on button "Edit Order" at bounding box center [316, 177] width 55 height 14
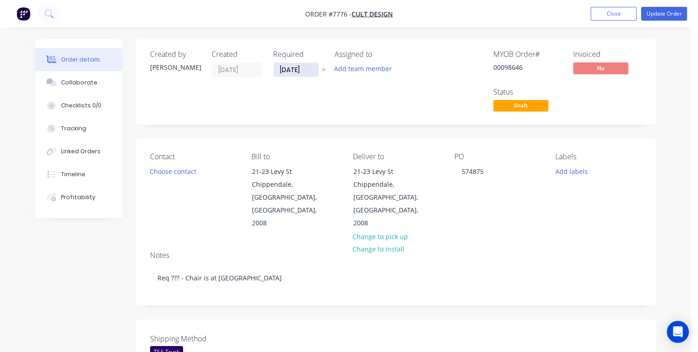
click at [304, 65] on input "[DATE]" at bounding box center [296, 70] width 45 height 14
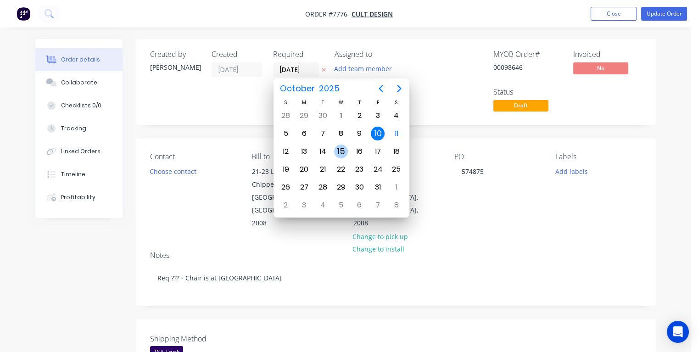
click at [346, 147] on div "15" at bounding box center [341, 152] width 14 height 14
type input "[DATE]"
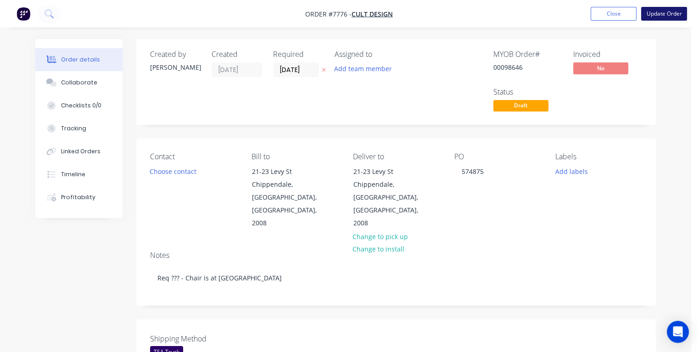
click at [663, 14] on button "Update Order" at bounding box center [664, 14] width 46 height 14
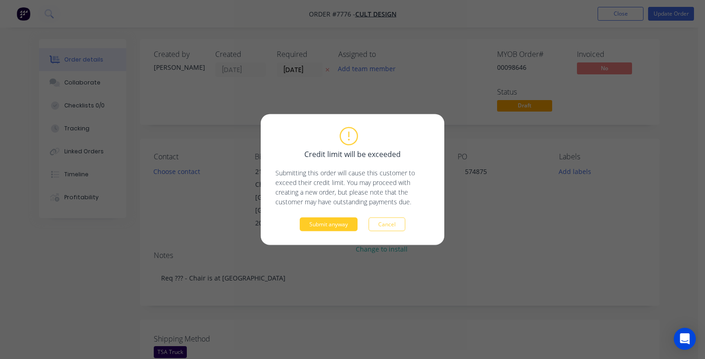
click at [312, 226] on button "Submit anyway" at bounding box center [329, 225] width 58 height 14
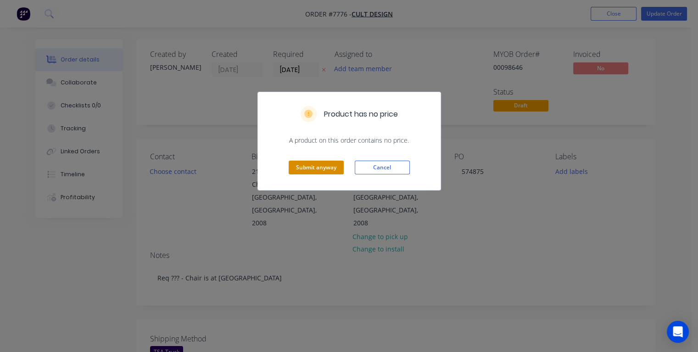
click at [299, 166] on button "Submit anyway" at bounding box center [316, 168] width 55 height 14
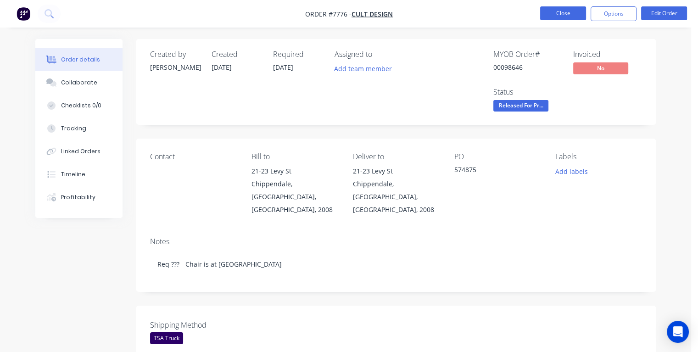
click at [557, 12] on button "Close" at bounding box center [563, 13] width 46 height 14
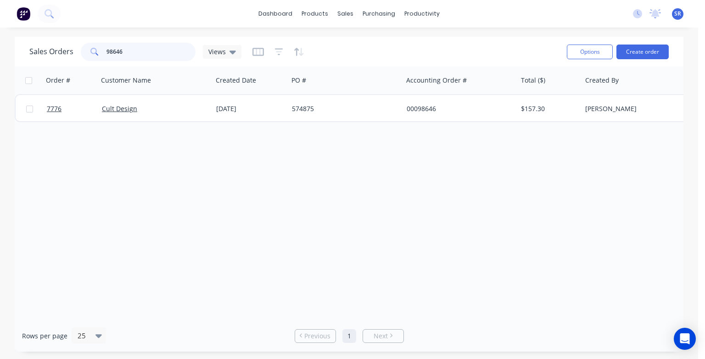
drag, startPoint x: 130, startPoint y: 51, endPoint x: 97, endPoint y: 52, distance: 33.6
click at [97, 52] on div "98646" at bounding box center [138, 52] width 115 height 18
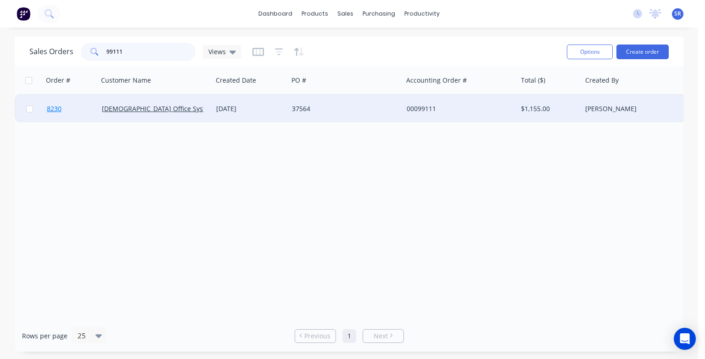
type input "99111"
click at [53, 111] on span "8230" at bounding box center [54, 108] width 15 height 9
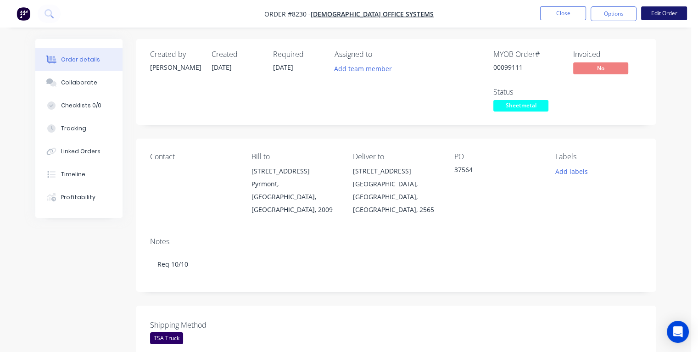
click at [655, 17] on button "Edit Order" at bounding box center [664, 13] width 46 height 14
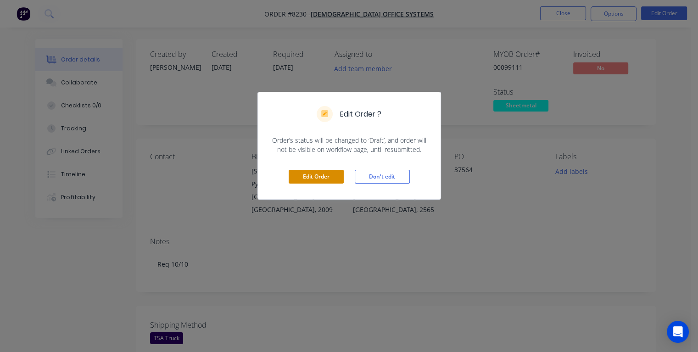
click at [319, 173] on button "Edit Order" at bounding box center [316, 177] width 55 height 14
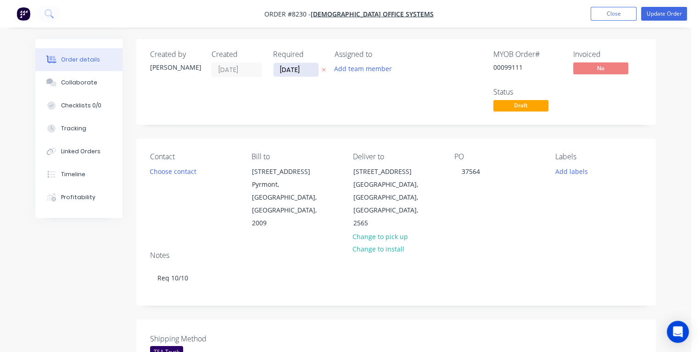
click at [311, 71] on input "[DATE]" at bounding box center [296, 70] width 45 height 14
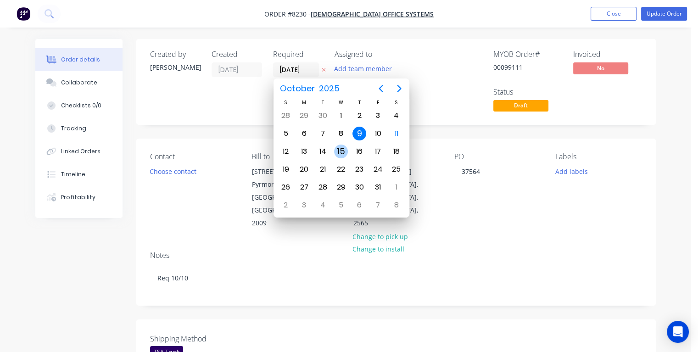
click at [337, 150] on div "15" at bounding box center [341, 152] width 14 height 14
type input "[DATE]"
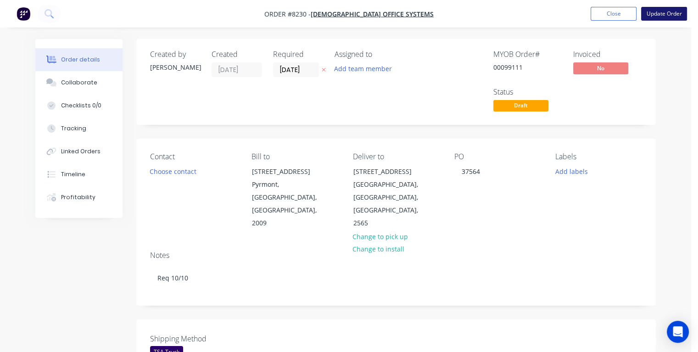
click at [664, 14] on button "Update Order" at bounding box center [664, 14] width 46 height 14
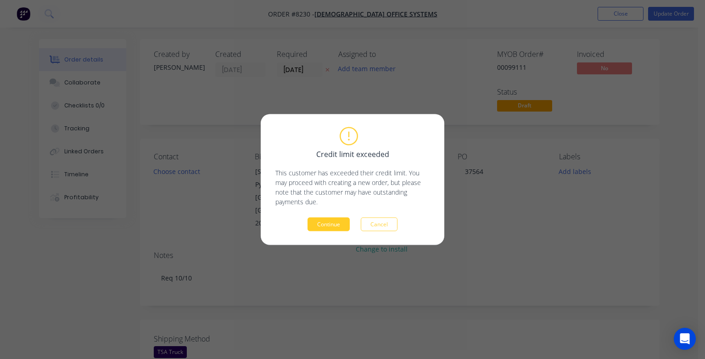
click at [332, 224] on button "Continue" at bounding box center [329, 225] width 42 height 14
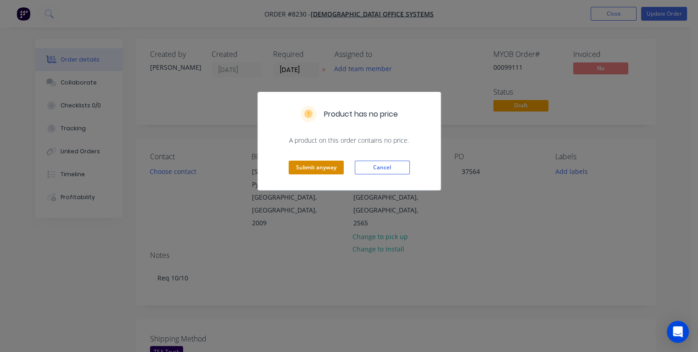
click at [305, 166] on button "Submit anyway" at bounding box center [316, 168] width 55 height 14
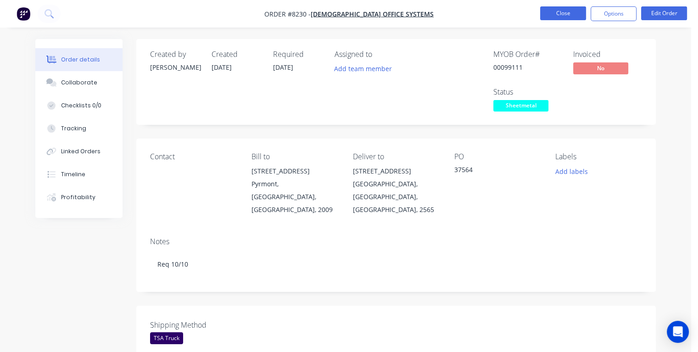
click at [554, 13] on button "Close" at bounding box center [563, 13] width 46 height 14
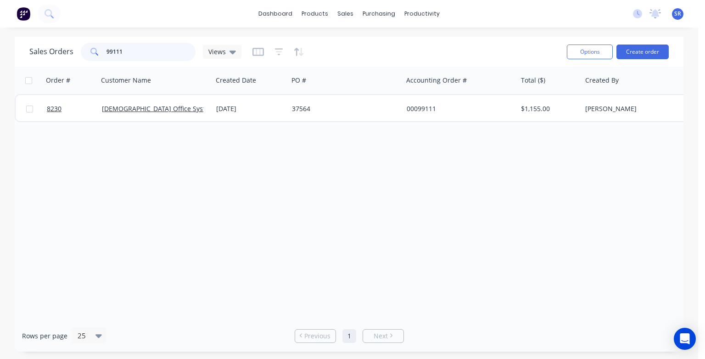
click at [130, 51] on input "99111" at bounding box center [152, 52] width 90 height 18
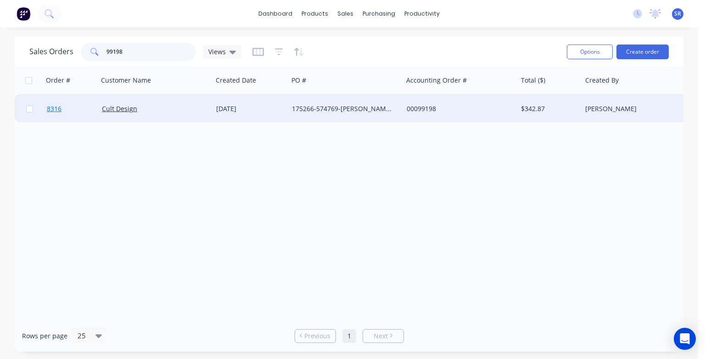
type input "99198"
click at [48, 108] on span "8316" at bounding box center [54, 108] width 15 height 9
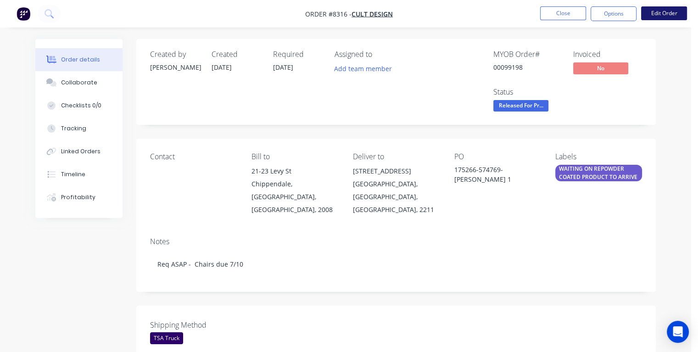
click at [649, 13] on button "Edit Order" at bounding box center [664, 13] width 46 height 14
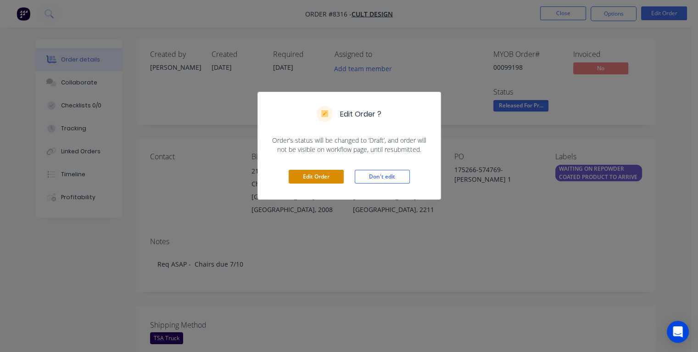
drag, startPoint x: 333, startPoint y: 180, endPoint x: 322, endPoint y: 169, distance: 15.9
click at [332, 179] on button "Edit Order" at bounding box center [316, 177] width 55 height 14
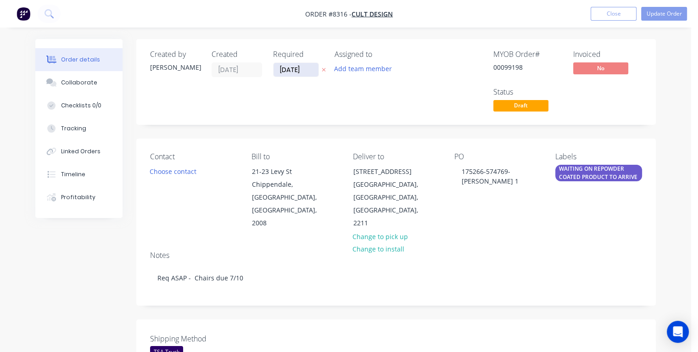
click at [307, 69] on input "[DATE]" at bounding box center [296, 70] width 45 height 14
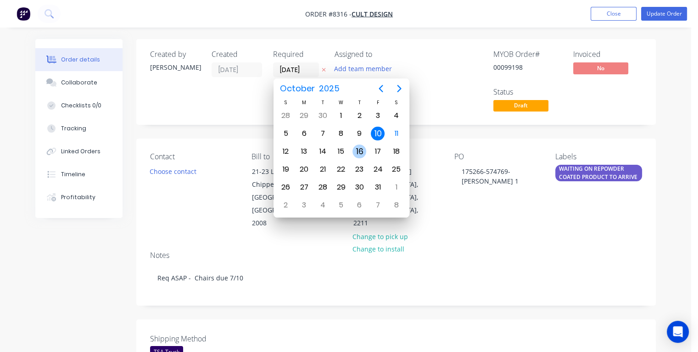
click at [361, 148] on div "16" at bounding box center [360, 152] width 14 height 14
type input "[DATE]"
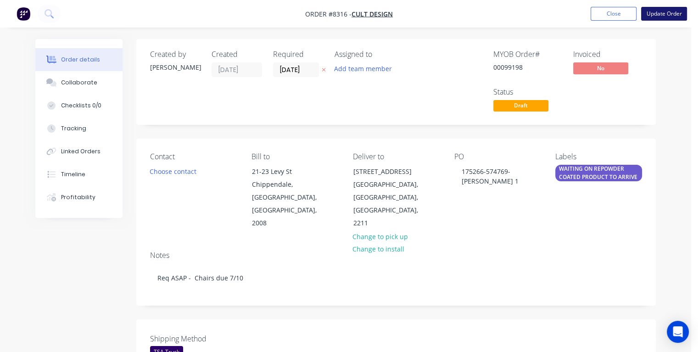
click at [665, 13] on button "Update Order" at bounding box center [664, 14] width 46 height 14
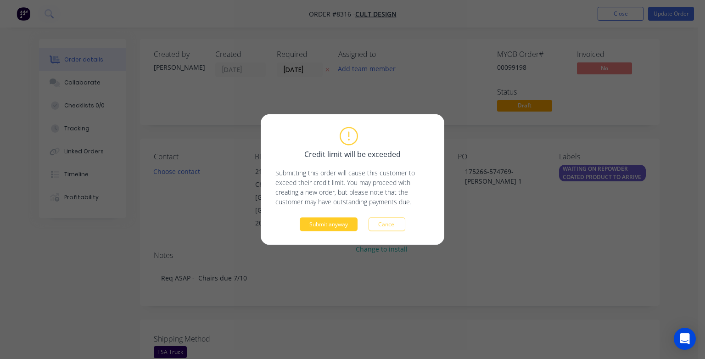
click at [318, 229] on button "Submit anyway" at bounding box center [329, 225] width 58 height 14
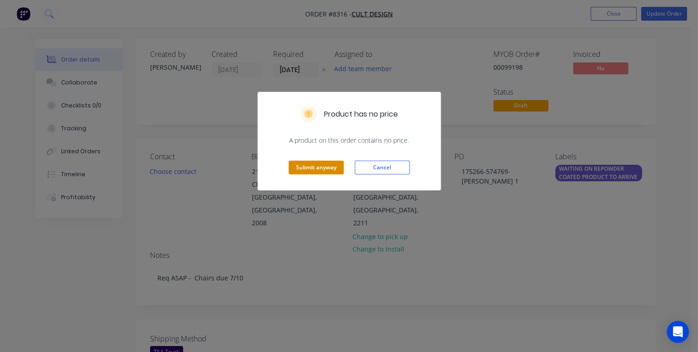
click at [311, 170] on button "Submit anyway" at bounding box center [316, 168] width 55 height 14
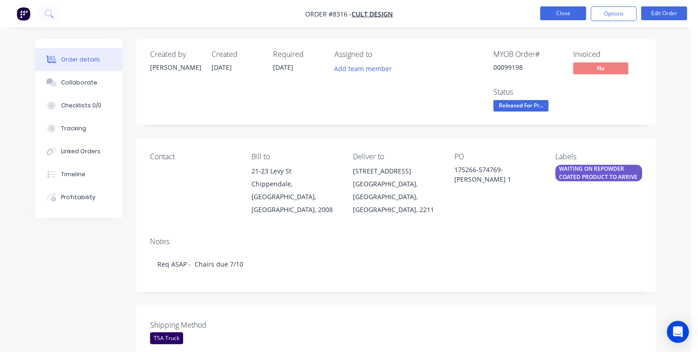
click at [563, 13] on button "Close" at bounding box center [563, 13] width 46 height 14
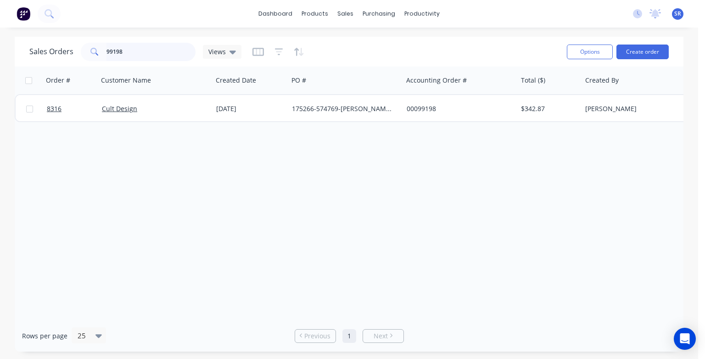
click at [148, 51] on input "99198" at bounding box center [152, 52] width 90 height 18
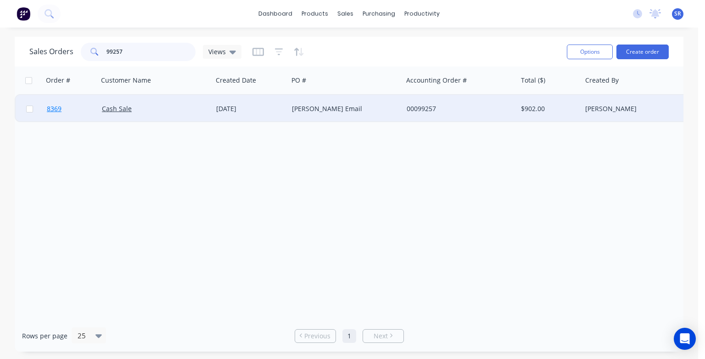
type input "99257"
click at [60, 110] on span "8369" at bounding box center [54, 108] width 15 height 9
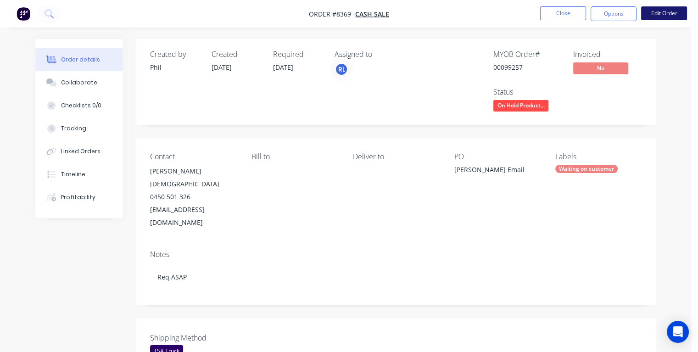
click at [678, 13] on button "Edit Order" at bounding box center [664, 13] width 46 height 14
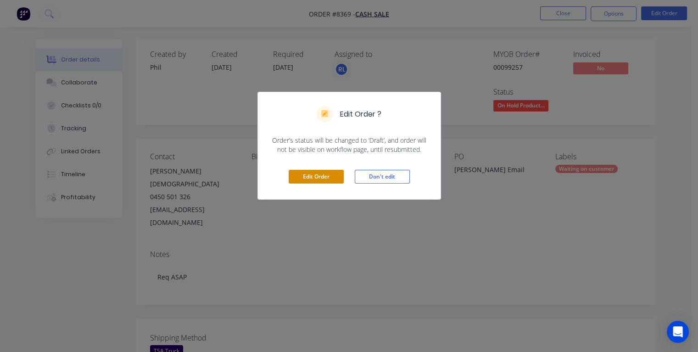
click at [327, 178] on button "Edit Order" at bounding box center [316, 177] width 55 height 14
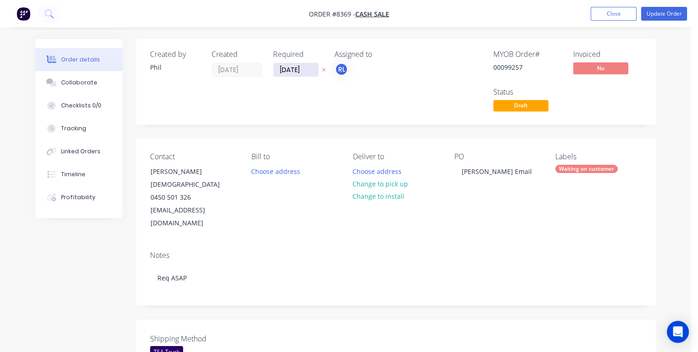
click at [308, 69] on input "[DATE]" at bounding box center [296, 70] width 45 height 14
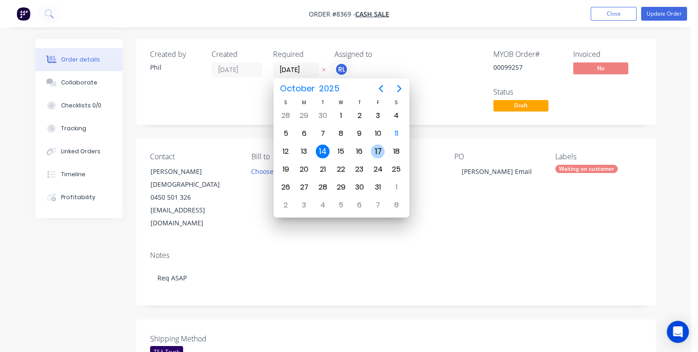
drag, startPoint x: 374, startPoint y: 146, endPoint x: 386, endPoint y: 148, distance: 11.7
click at [375, 146] on div "17" at bounding box center [378, 152] width 14 height 14
type input "[DATE]"
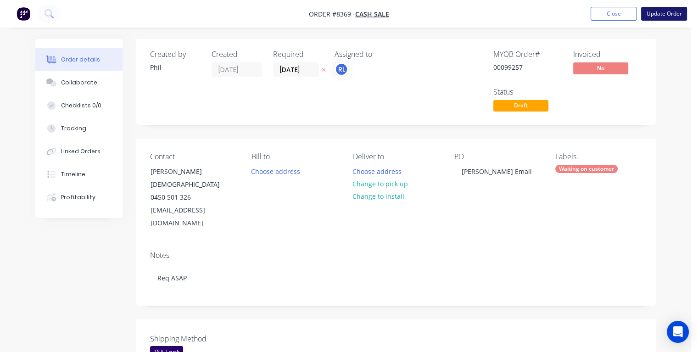
click at [658, 15] on button "Update Order" at bounding box center [664, 14] width 46 height 14
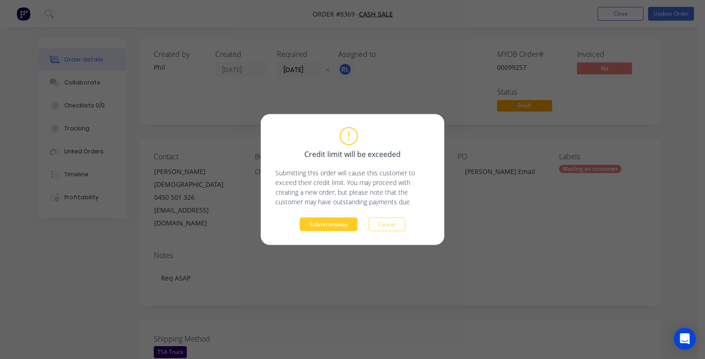
click at [327, 225] on button "Submit anyway" at bounding box center [329, 225] width 58 height 14
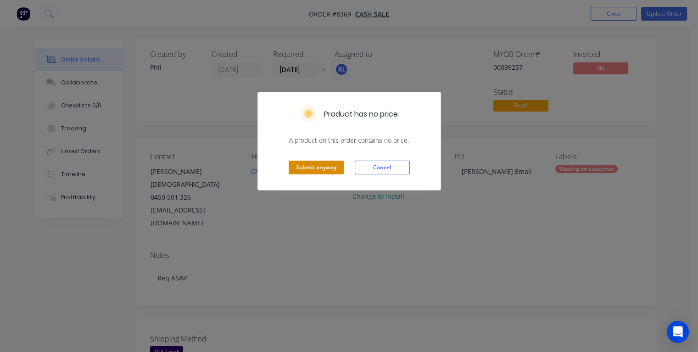
click at [315, 168] on button "Submit anyway" at bounding box center [316, 168] width 55 height 14
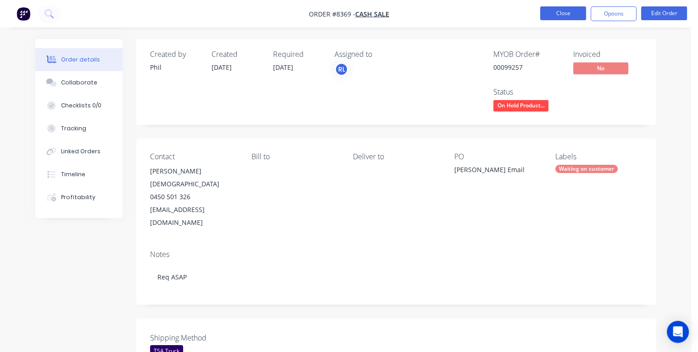
click at [566, 8] on button "Close" at bounding box center [563, 13] width 46 height 14
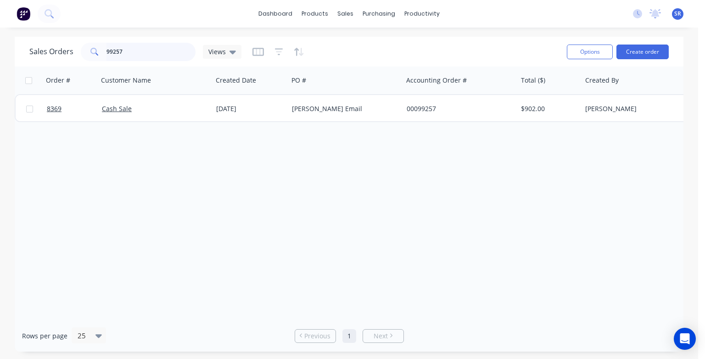
click at [150, 51] on input "99257" at bounding box center [152, 52] width 90 height 18
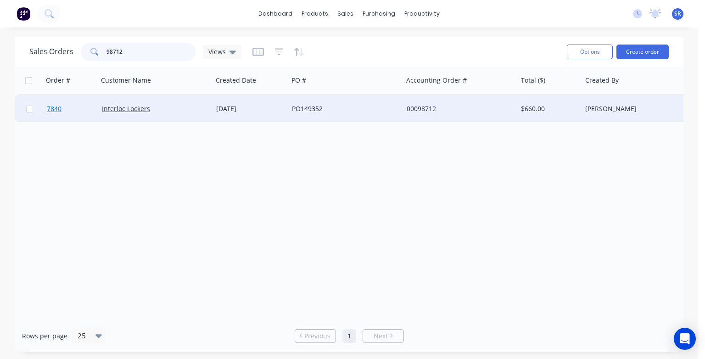
type input "98712"
click at [58, 110] on span "7840" at bounding box center [54, 108] width 15 height 9
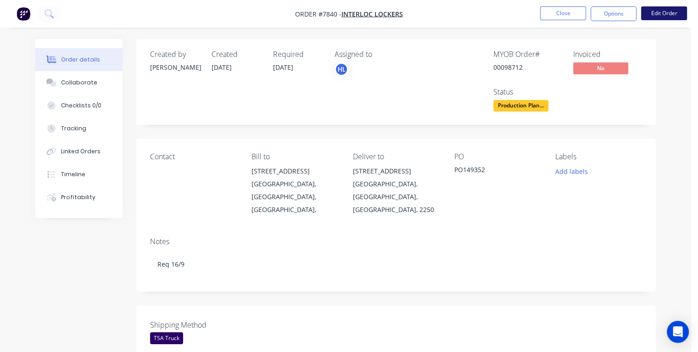
click at [658, 14] on button "Edit Order" at bounding box center [664, 13] width 46 height 14
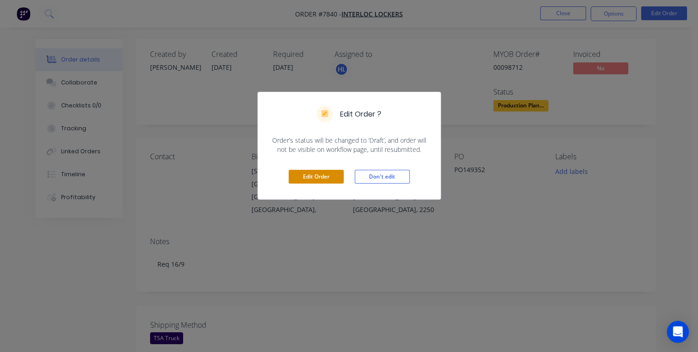
click at [329, 177] on button "Edit Order" at bounding box center [316, 177] width 55 height 14
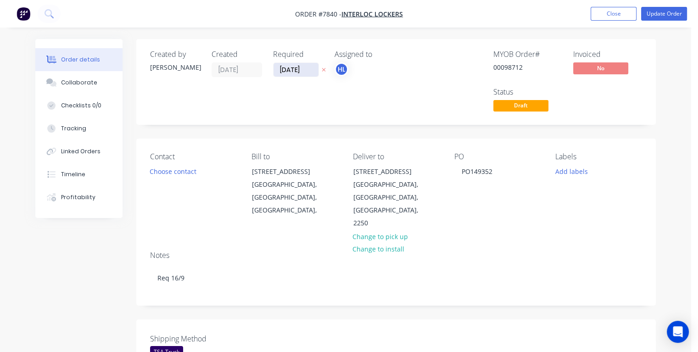
click at [309, 67] on input "[DATE]" at bounding box center [296, 70] width 45 height 14
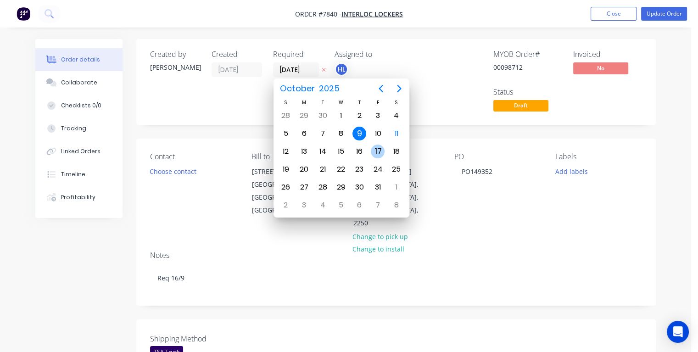
click at [378, 147] on div "17" at bounding box center [378, 152] width 14 height 14
type input "[DATE]"
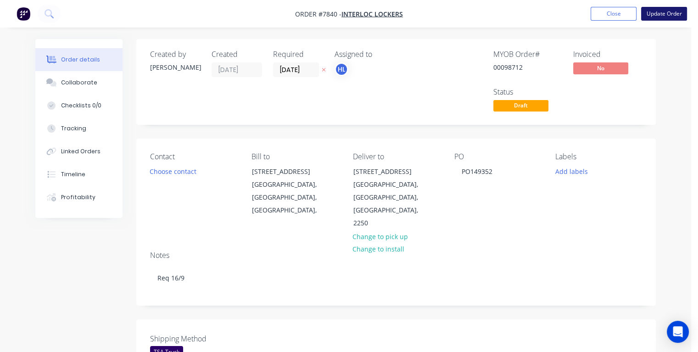
click at [657, 16] on button "Update Order" at bounding box center [664, 14] width 46 height 14
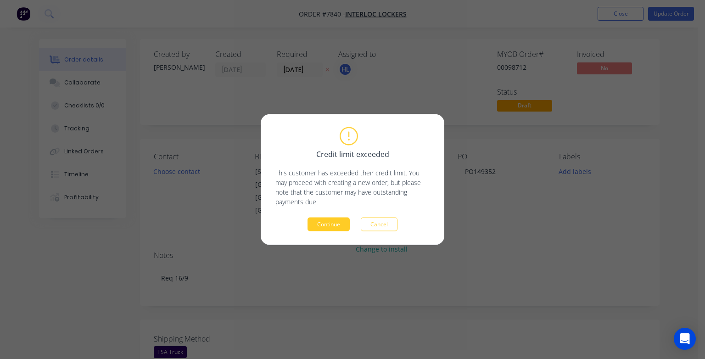
click at [335, 224] on button "Continue" at bounding box center [329, 225] width 42 height 14
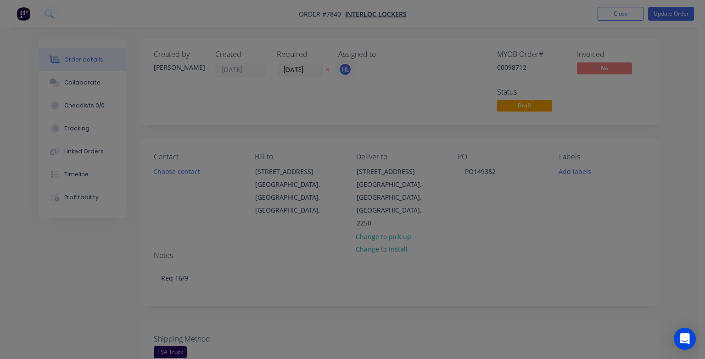
type input "$600.00"
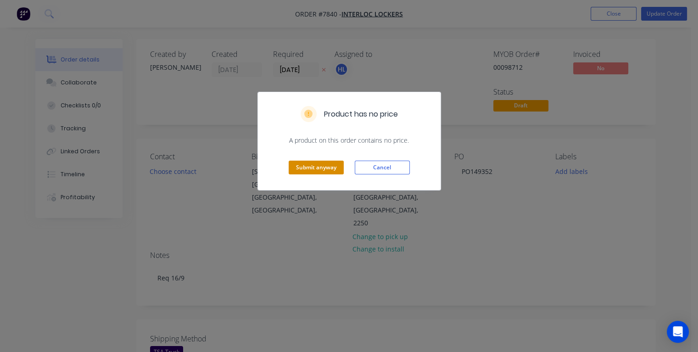
click at [299, 167] on button "Submit anyway" at bounding box center [316, 168] width 55 height 14
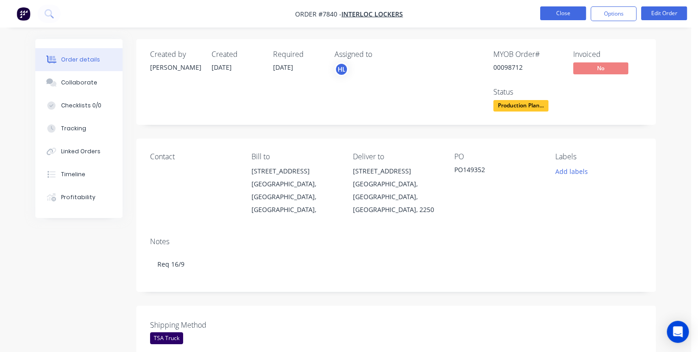
click at [550, 9] on button "Close" at bounding box center [563, 13] width 46 height 14
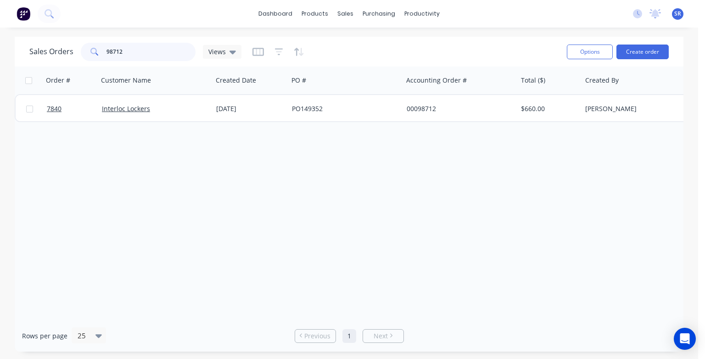
click at [131, 51] on input "98712" at bounding box center [152, 52] width 90 height 18
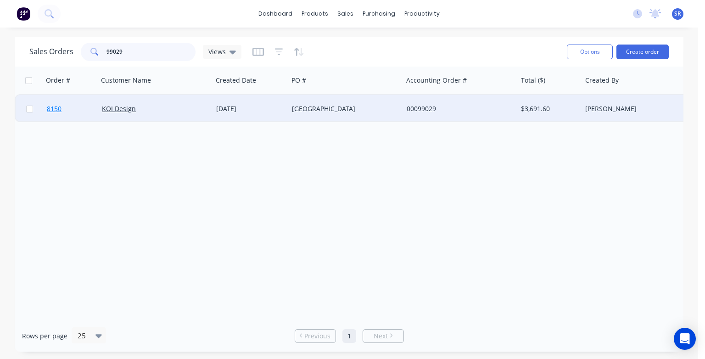
type input "99029"
click at [57, 109] on span "8150" at bounding box center [54, 108] width 15 height 9
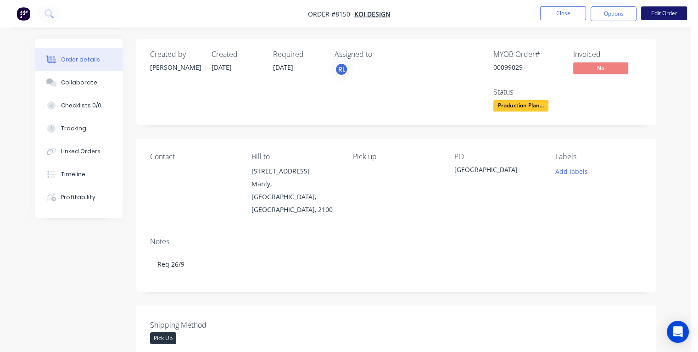
click at [669, 11] on button "Edit Order" at bounding box center [664, 13] width 46 height 14
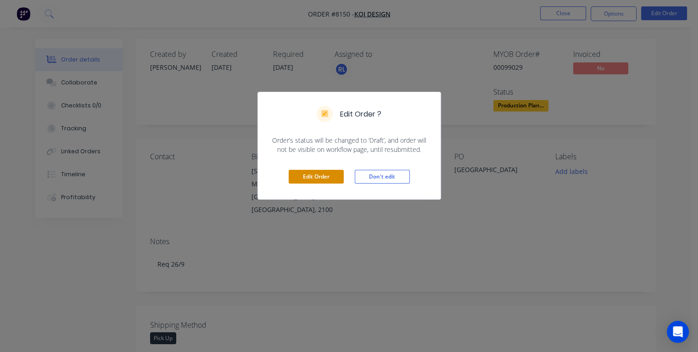
click at [328, 176] on button "Edit Order" at bounding box center [316, 177] width 55 height 14
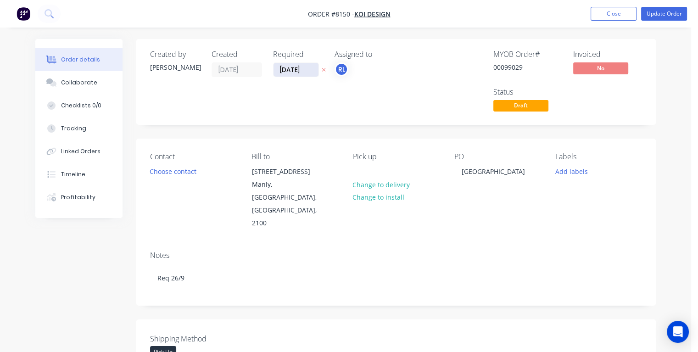
click at [306, 67] on input "[DATE]" at bounding box center [296, 70] width 45 height 14
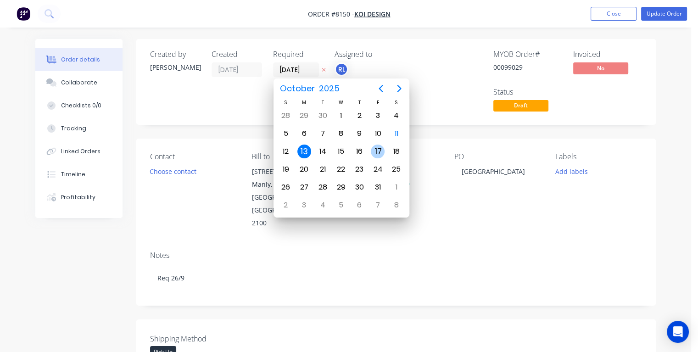
click at [377, 149] on div "17" at bounding box center [378, 152] width 14 height 14
type input "[DATE]"
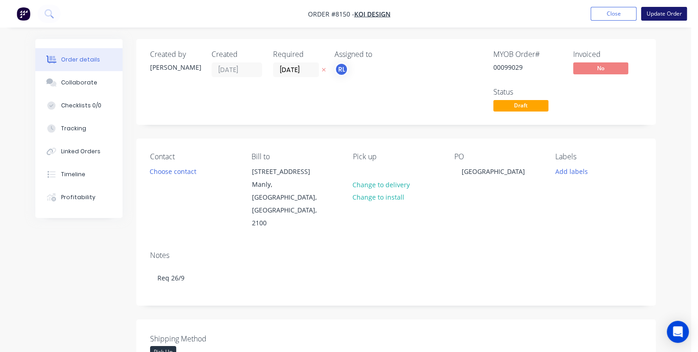
click at [664, 16] on button "Update Order" at bounding box center [664, 14] width 46 height 14
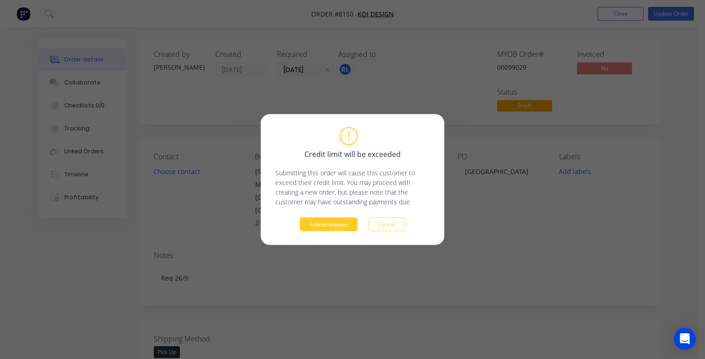
click at [328, 225] on button "Submit anyway" at bounding box center [329, 225] width 58 height 14
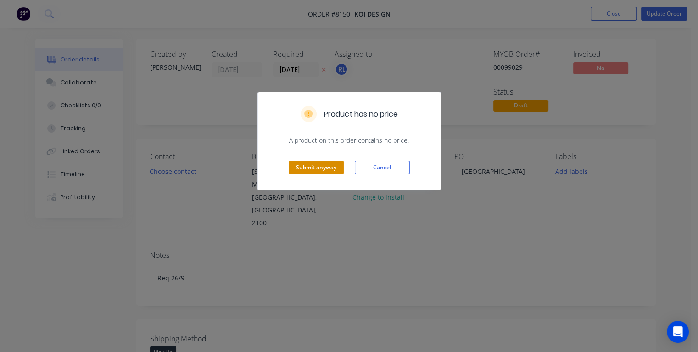
click at [312, 169] on button "Submit anyway" at bounding box center [316, 168] width 55 height 14
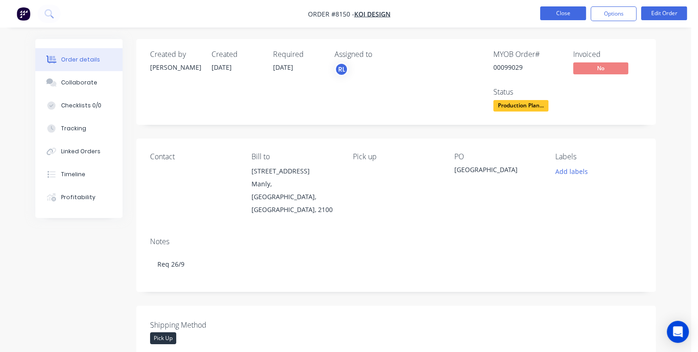
click at [553, 10] on button "Close" at bounding box center [563, 13] width 46 height 14
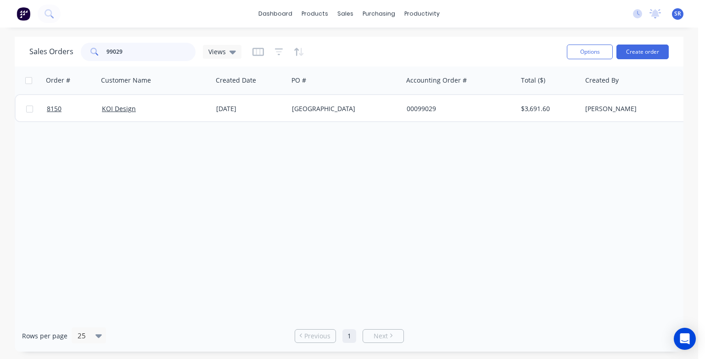
click at [127, 50] on input "99029" at bounding box center [152, 52] width 90 height 18
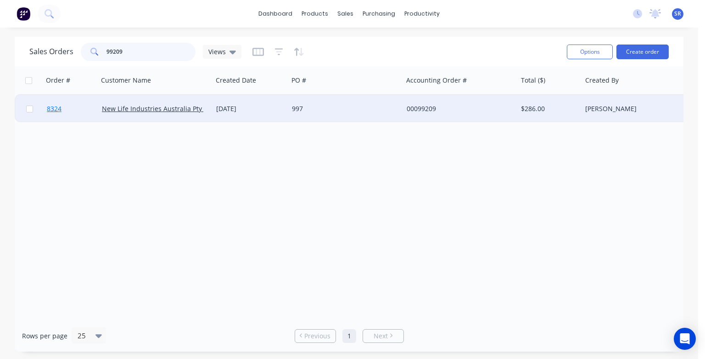
type input "99209"
click at [56, 112] on span "8324" at bounding box center [54, 108] width 15 height 9
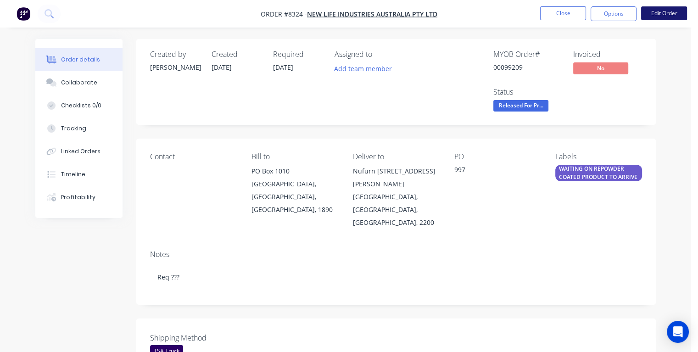
click at [655, 15] on button "Edit Order" at bounding box center [664, 13] width 46 height 14
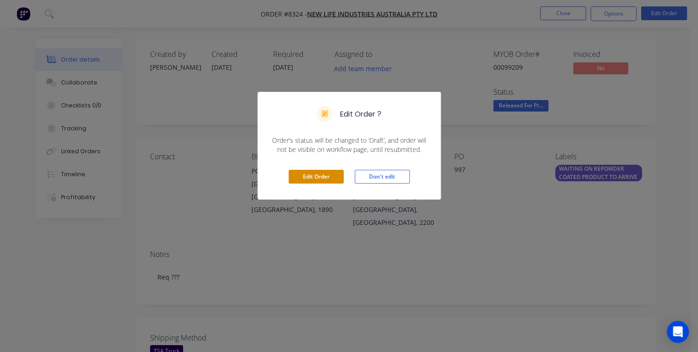
click at [332, 174] on button "Edit Order" at bounding box center [316, 177] width 55 height 14
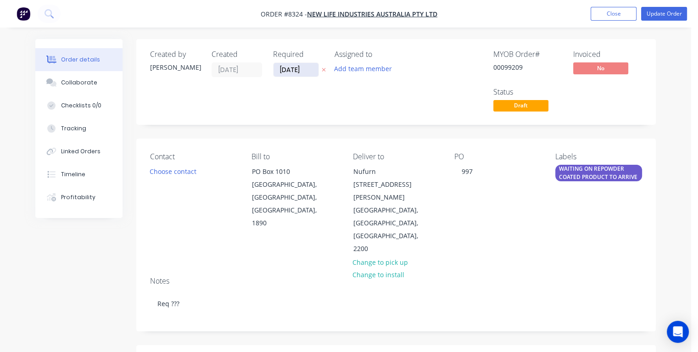
click at [307, 69] on input "[DATE]" at bounding box center [296, 70] width 45 height 14
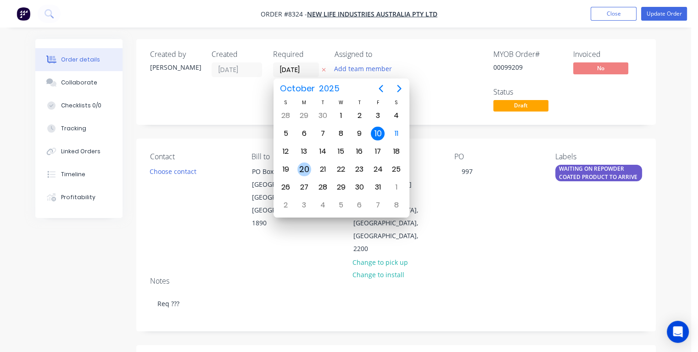
click at [307, 166] on div "20" at bounding box center [305, 170] width 14 height 14
type input "[DATE]"
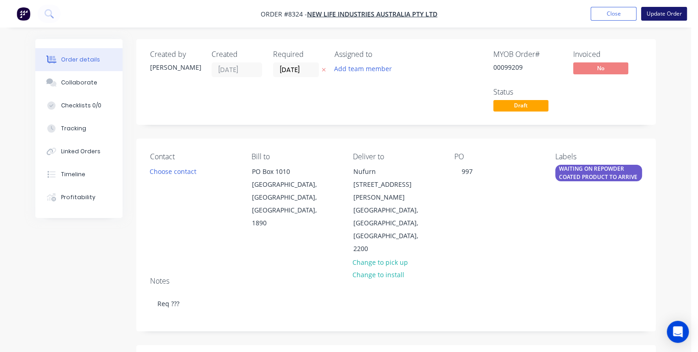
click at [659, 12] on button "Update Order" at bounding box center [664, 14] width 46 height 14
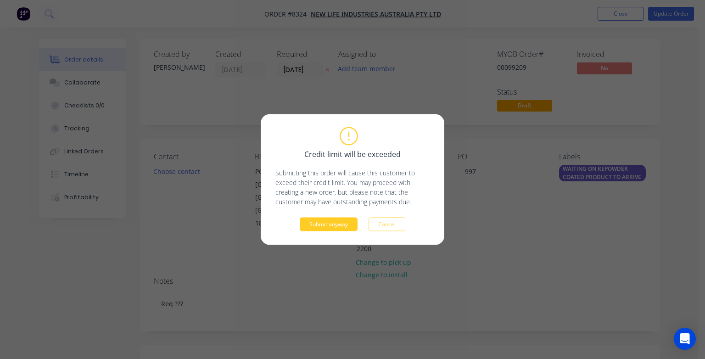
click at [337, 223] on button "Submit anyway" at bounding box center [329, 225] width 58 height 14
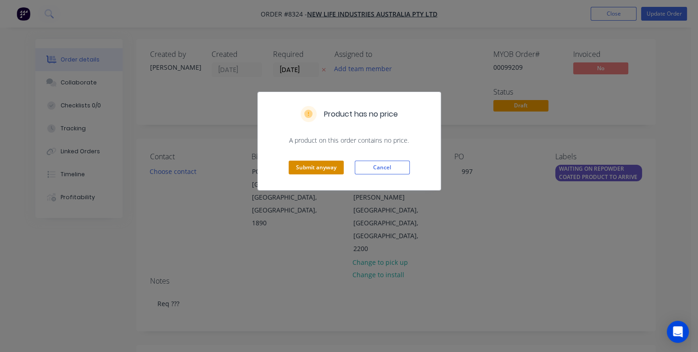
click at [329, 168] on button "Submit anyway" at bounding box center [316, 168] width 55 height 14
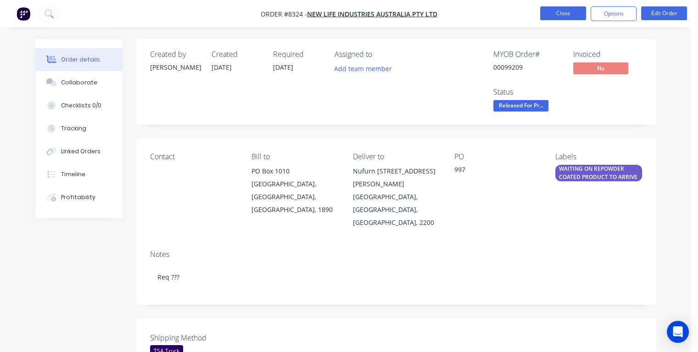
click at [558, 15] on button "Close" at bounding box center [563, 13] width 46 height 14
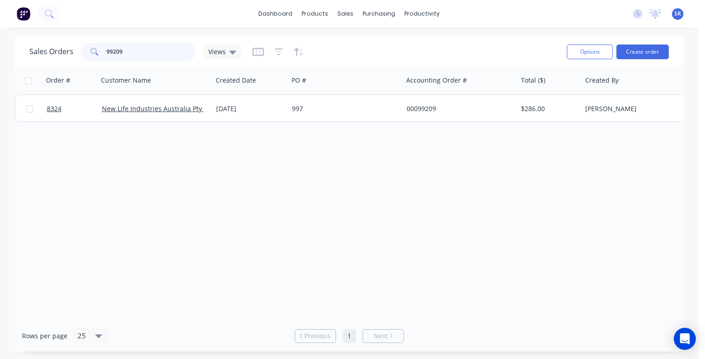
click at [129, 52] on input "99209" at bounding box center [152, 52] width 90 height 18
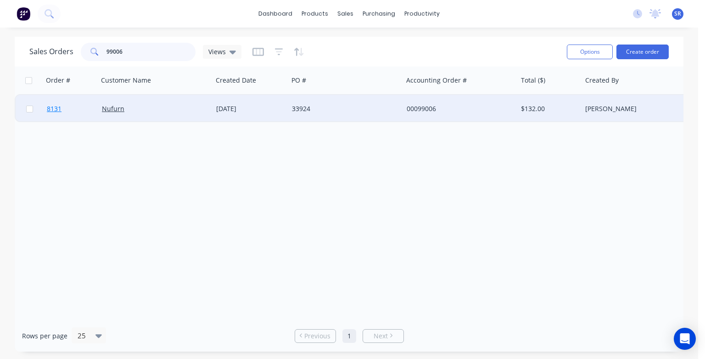
type input "99006"
click at [55, 109] on span "8131" at bounding box center [54, 108] width 15 height 9
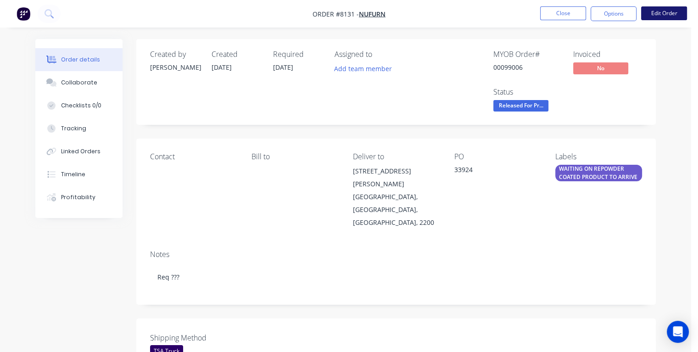
click at [666, 14] on button "Edit Order" at bounding box center [664, 13] width 46 height 14
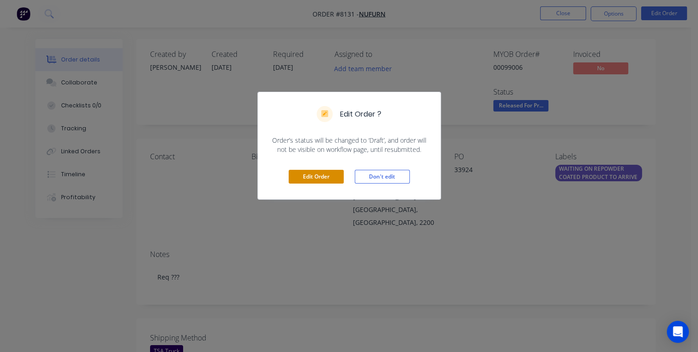
click at [332, 177] on button "Edit Order" at bounding box center [316, 177] width 55 height 14
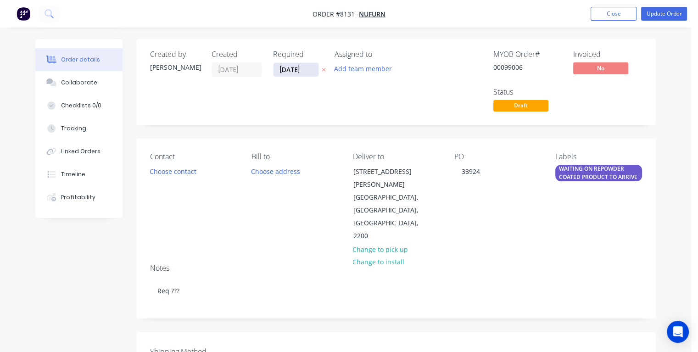
click at [306, 69] on input "[DATE]" at bounding box center [296, 70] width 45 height 14
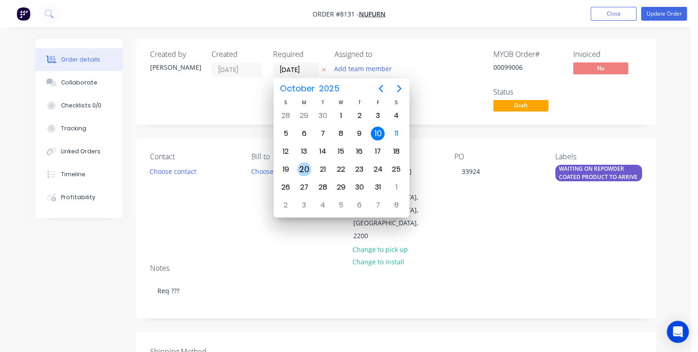
click at [301, 166] on div "20" at bounding box center [305, 170] width 14 height 14
type input "[DATE]"
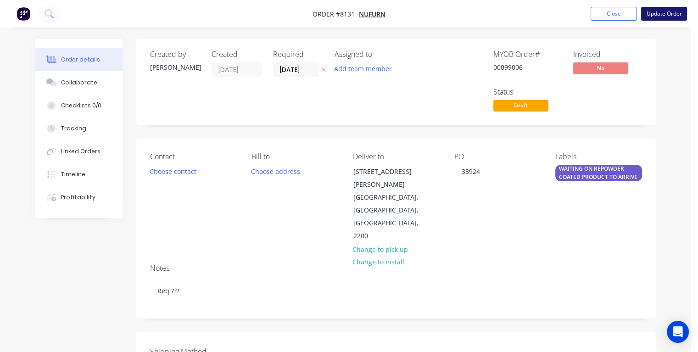
click at [655, 12] on button "Update Order" at bounding box center [664, 14] width 46 height 14
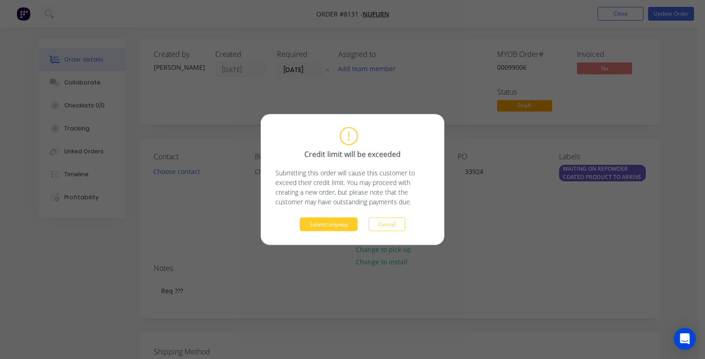
click at [326, 226] on button "Submit anyway" at bounding box center [329, 225] width 58 height 14
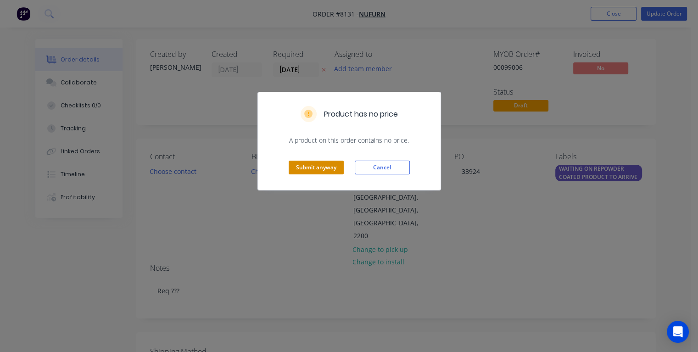
click at [324, 168] on button "Submit anyway" at bounding box center [316, 168] width 55 height 14
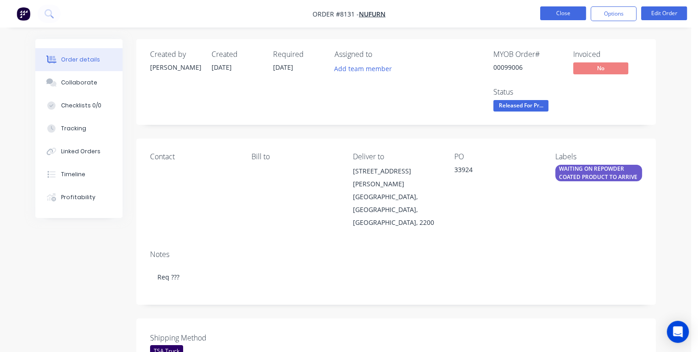
click at [560, 12] on button "Close" at bounding box center [563, 13] width 46 height 14
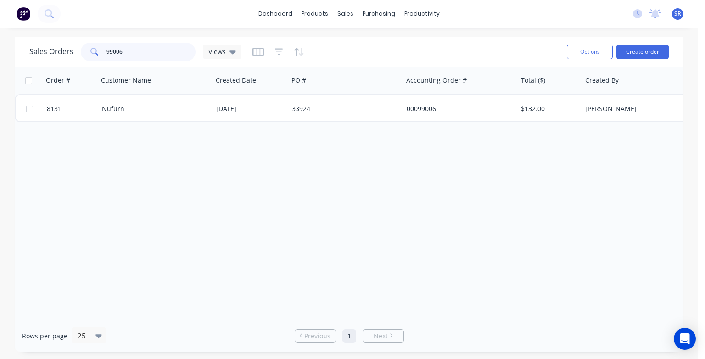
click at [133, 50] on input "99006" at bounding box center [152, 52] width 90 height 18
type input "99246"
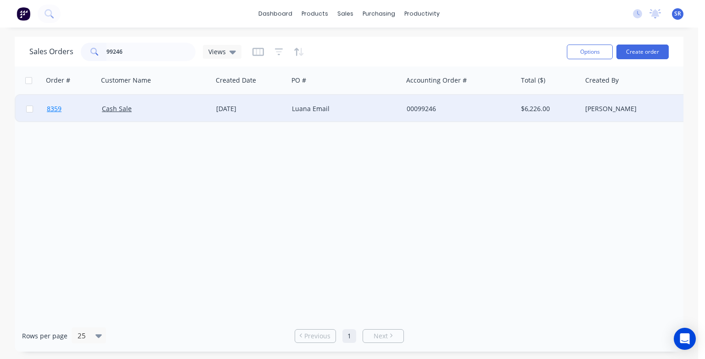
click at [53, 111] on span "8359" at bounding box center [54, 108] width 15 height 9
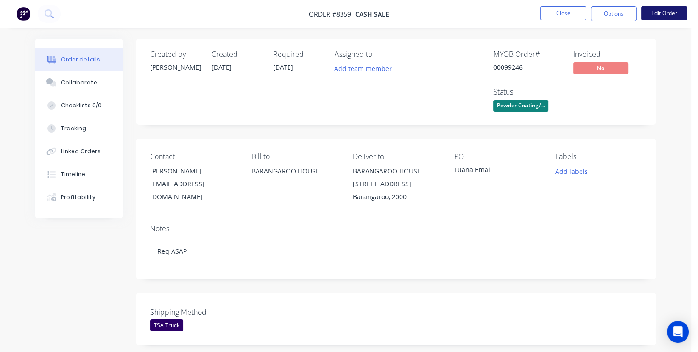
click at [652, 12] on button "Edit Order" at bounding box center [664, 13] width 46 height 14
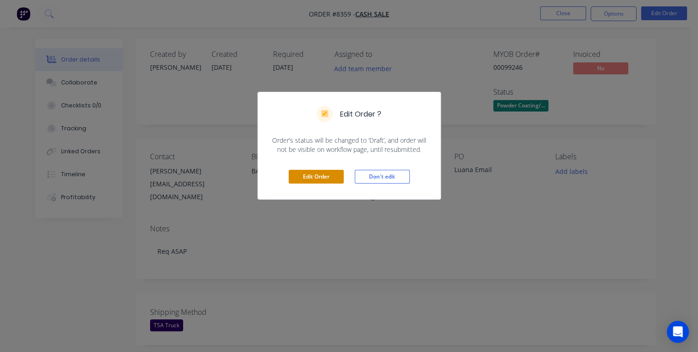
click at [331, 174] on button "Edit Order" at bounding box center [316, 177] width 55 height 14
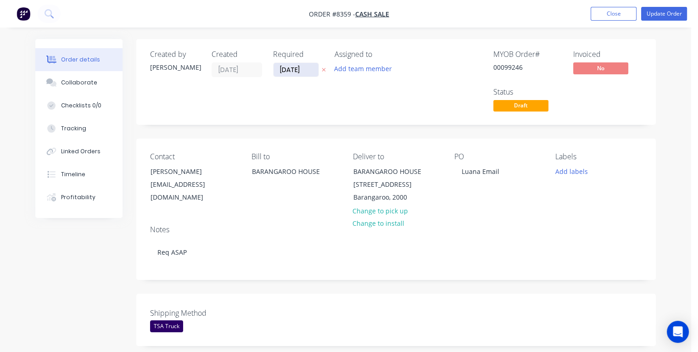
click at [307, 66] on input "[DATE]" at bounding box center [296, 70] width 45 height 14
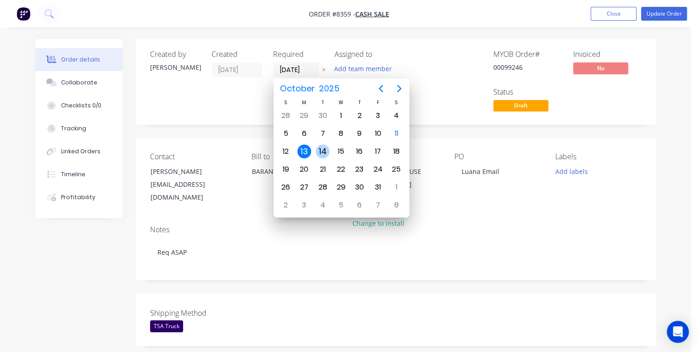
click at [321, 148] on div "14" at bounding box center [323, 152] width 14 height 14
type input "[DATE]"
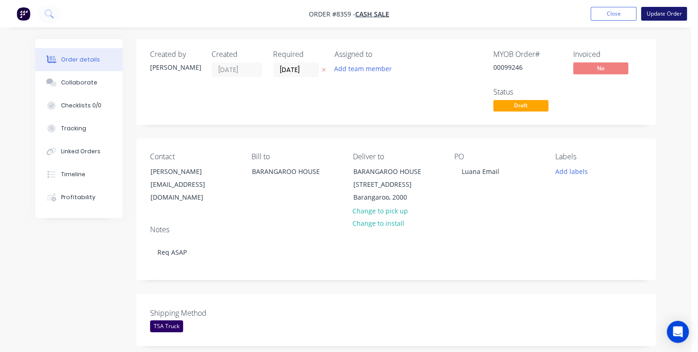
click at [654, 16] on button "Update Order" at bounding box center [664, 14] width 46 height 14
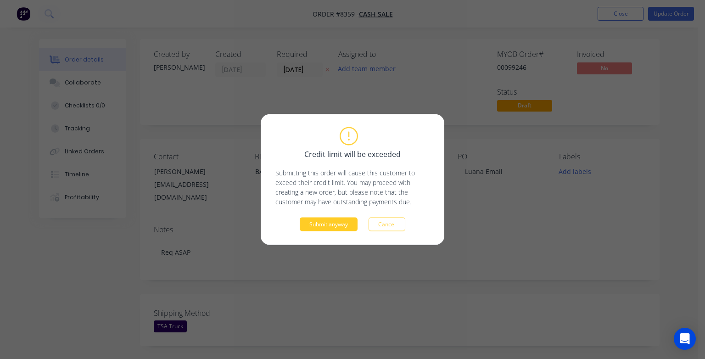
click at [310, 225] on button "Submit anyway" at bounding box center [329, 225] width 58 height 14
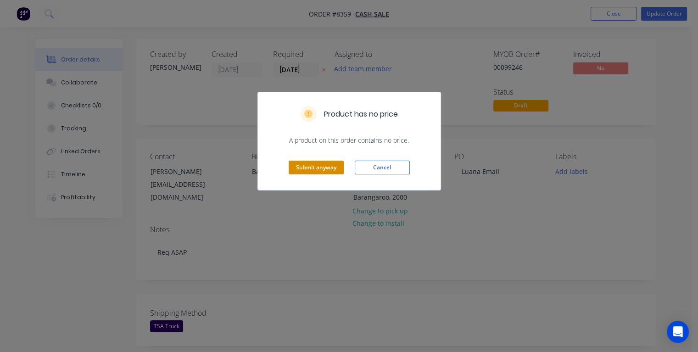
click at [300, 166] on button "Submit anyway" at bounding box center [316, 168] width 55 height 14
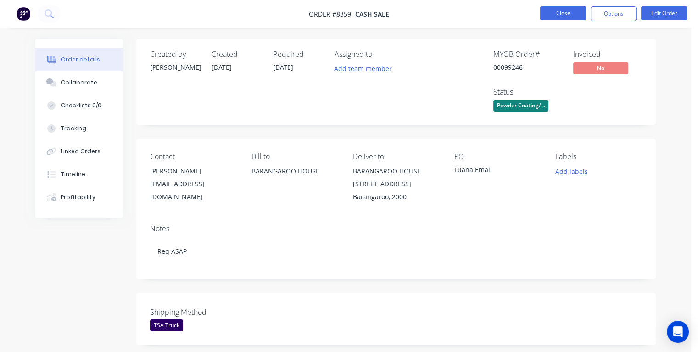
click at [565, 11] on button "Close" at bounding box center [563, 13] width 46 height 14
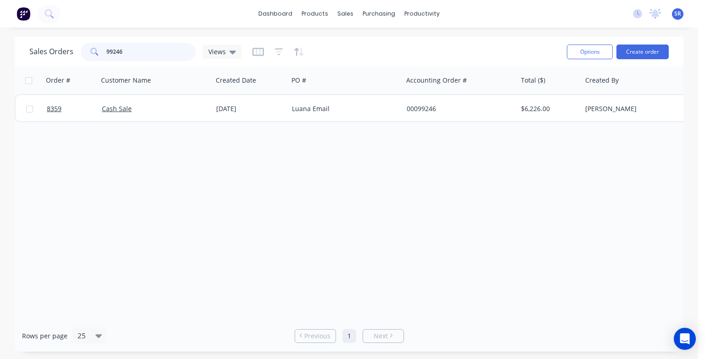
click at [134, 54] on input "99246" at bounding box center [152, 52] width 90 height 18
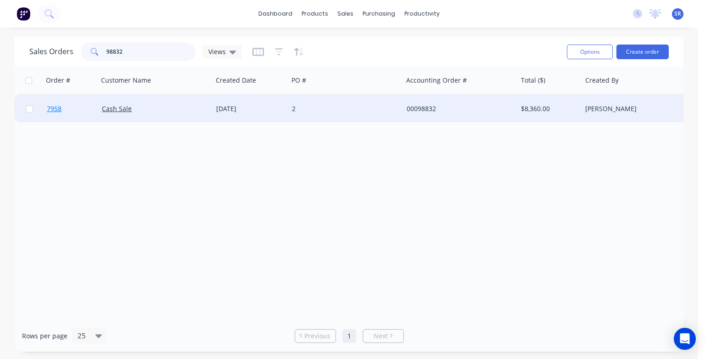
type input "98832"
click at [50, 110] on span "7958" at bounding box center [54, 108] width 15 height 9
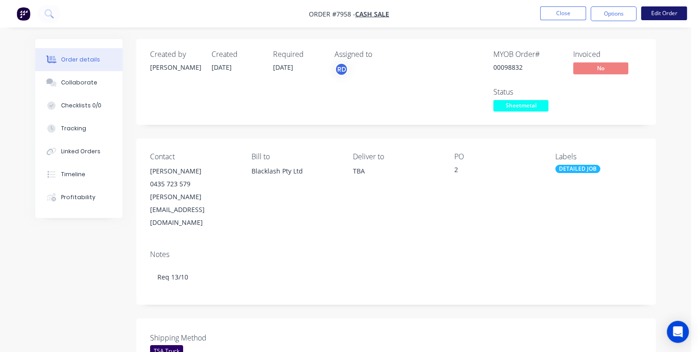
click at [661, 14] on button "Edit Order" at bounding box center [664, 13] width 46 height 14
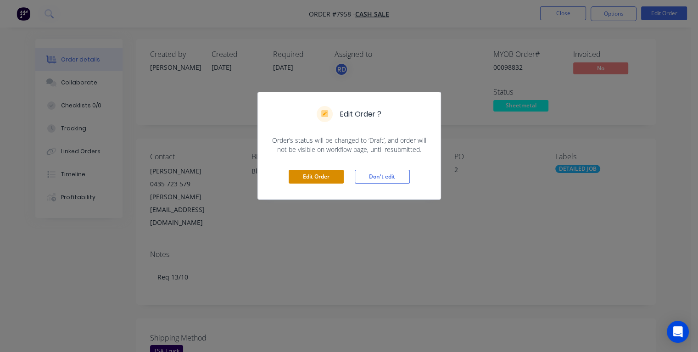
click at [320, 181] on button "Edit Order" at bounding box center [316, 177] width 55 height 14
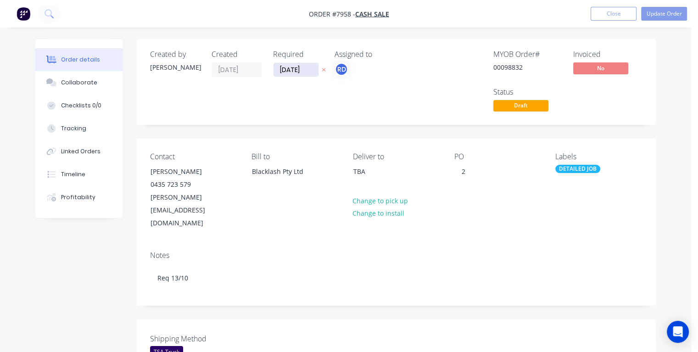
click at [307, 69] on input "[DATE]" at bounding box center [296, 70] width 45 height 14
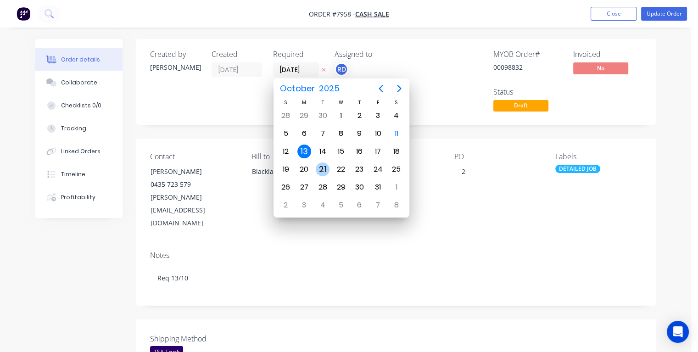
click at [329, 170] on div "21" at bounding box center [323, 169] width 18 height 17
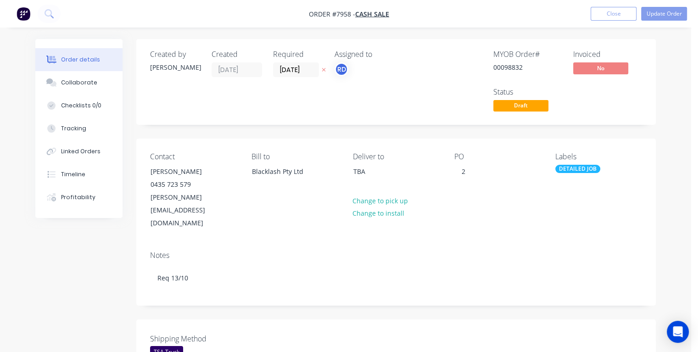
type input "[DATE]"
click at [659, 12] on button "Update Order" at bounding box center [664, 14] width 46 height 14
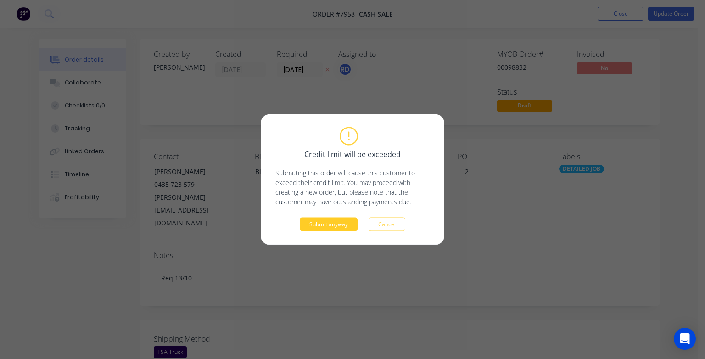
click at [331, 225] on button "Submit anyway" at bounding box center [329, 225] width 58 height 14
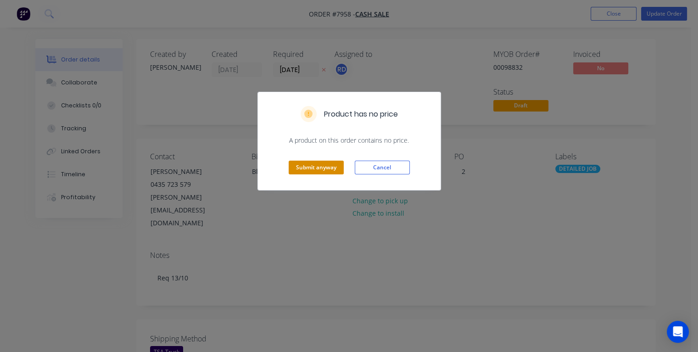
click at [307, 165] on button "Submit anyway" at bounding box center [316, 168] width 55 height 14
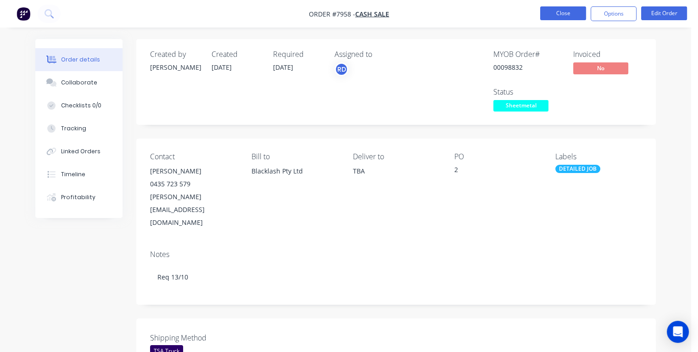
click at [557, 11] on button "Close" at bounding box center [563, 13] width 46 height 14
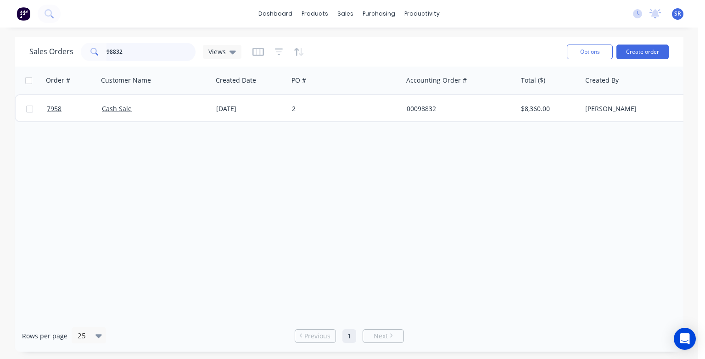
click at [149, 52] on input "98832" at bounding box center [152, 52] width 90 height 18
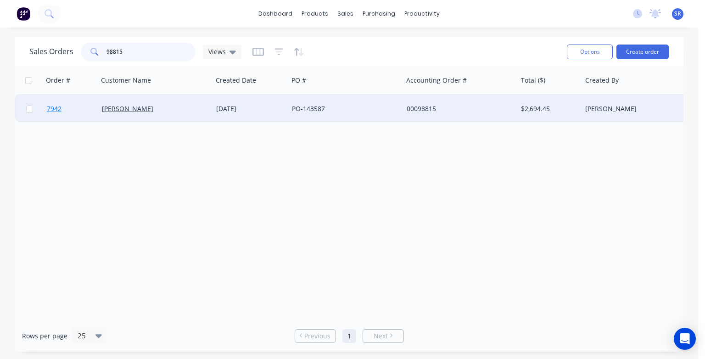
type input "98815"
click at [55, 109] on span "7942" at bounding box center [54, 108] width 15 height 9
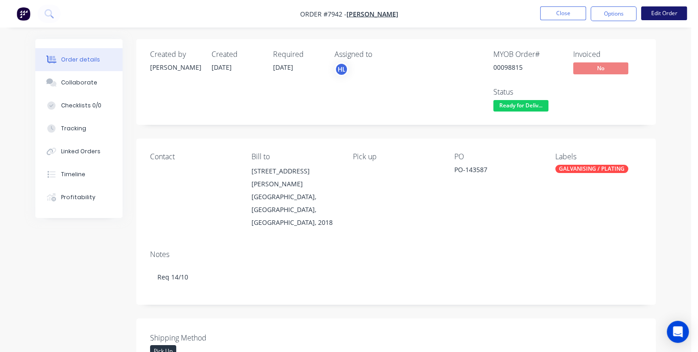
click at [662, 16] on button "Edit Order" at bounding box center [664, 13] width 46 height 14
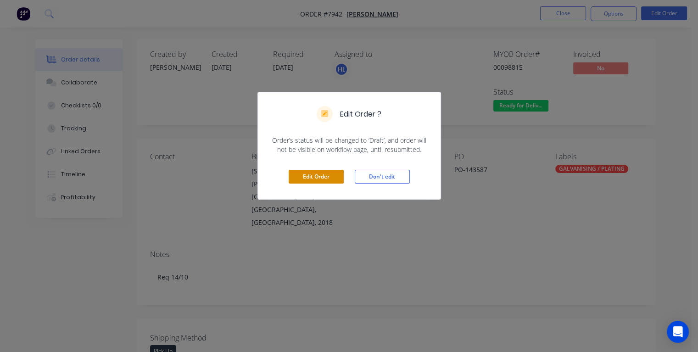
click at [327, 178] on button "Edit Order" at bounding box center [316, 177] width 55 height 14
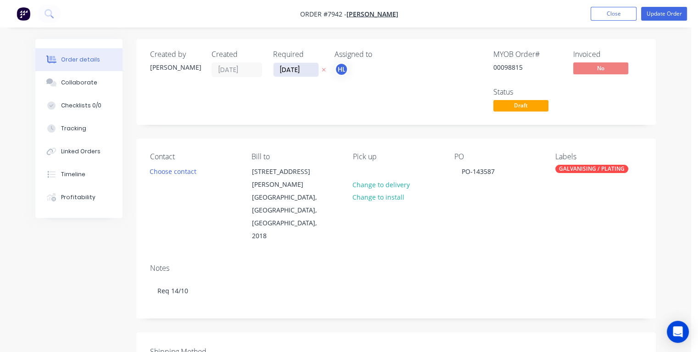
click at [306, 69] on input "[DATE]" at bounding box center [296, 70] width 45 height 14
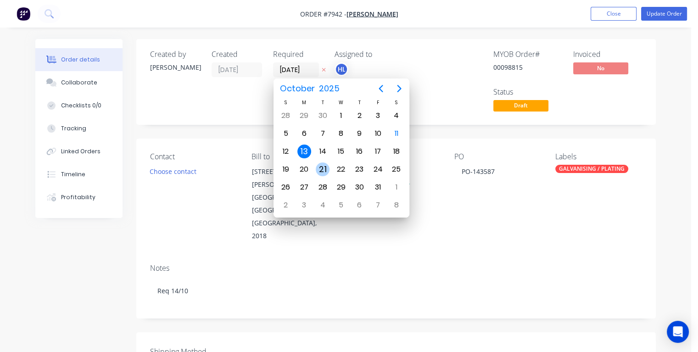
click at [324, 165] on div "21" at bounding box center [323, 170] width 14 height 14
type input "[DATE]"
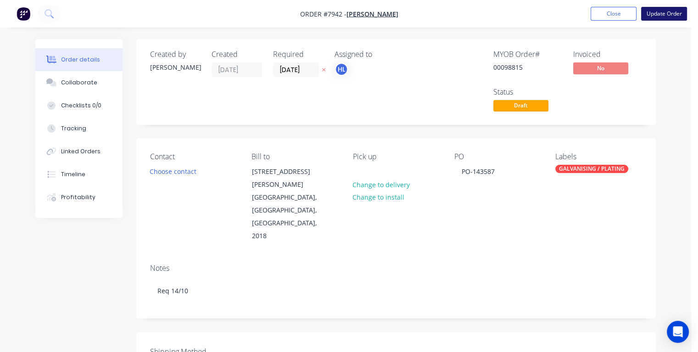
click at [661, 16] on button "Update Order" at bounding box center [664, 14] width 46 height 14
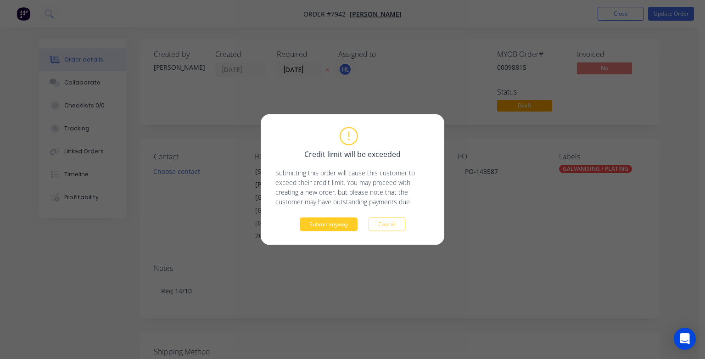
click at [343, 223] on button "Submit anyway" at bounding box center [329, 225] width 58 height 14
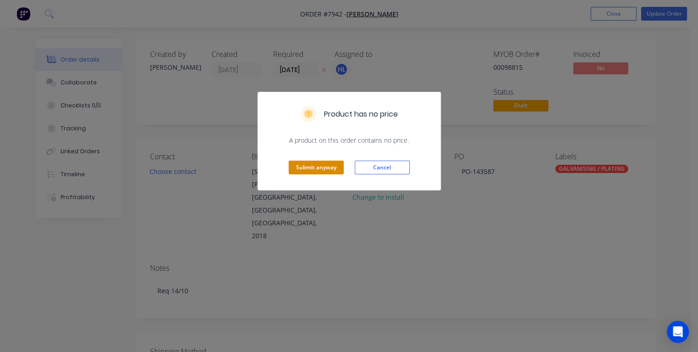
click at [325, 168] on button "Submit anyway" at bounding box center [316, 168] width 55 height 14
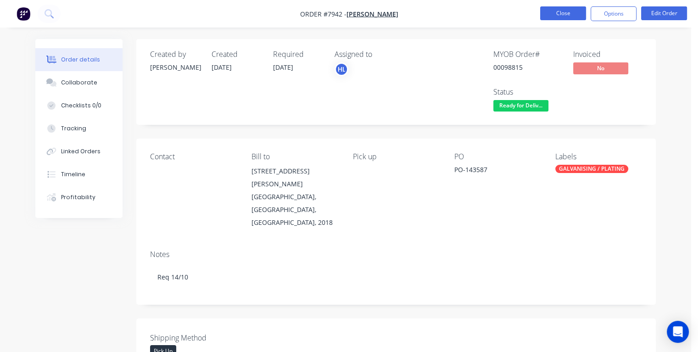
click at [562, 12] on button "Close" at bounding box center [563, 13] width 46 height 14
